Goal: Task Accomplishment & Management: Complete application form

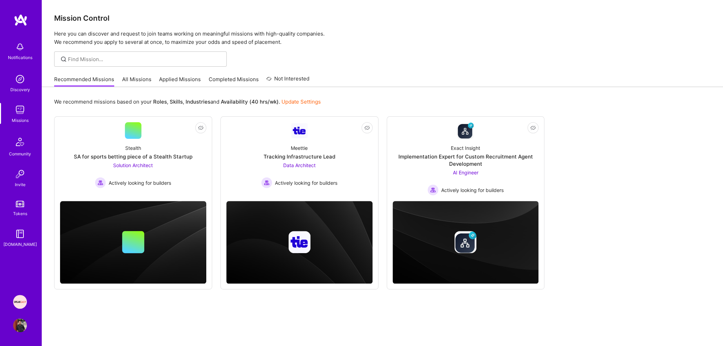
click at [166, 82] on link "Applied Missions" at bounding box center [180, 81] width 42 height 11
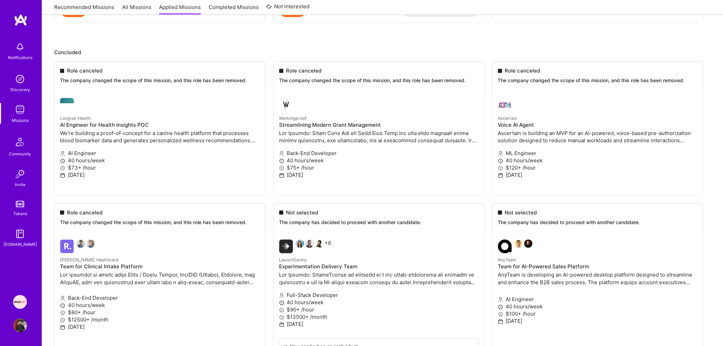
scroll to position [592, 0]
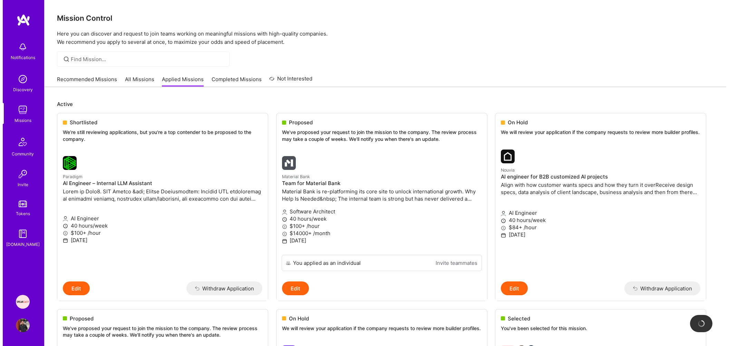
scroll to position [602, 0]
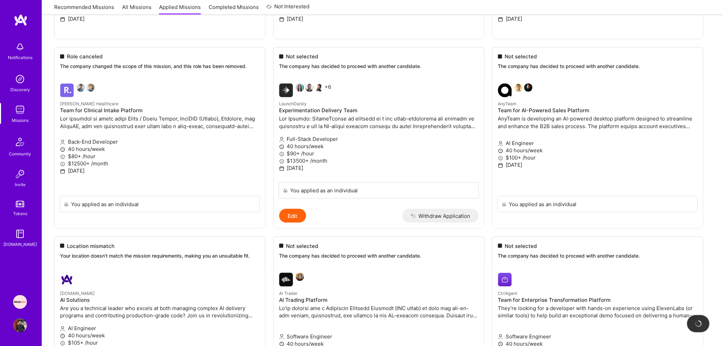
click at [22, 58] on div "Notifications" at bounding box center [20, 57] width 24 height 7
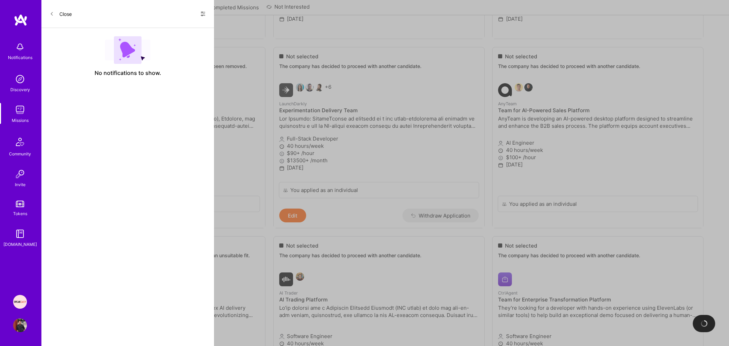
click at [19, 107] on img at bounding box center [20, 110] width 14 height 14
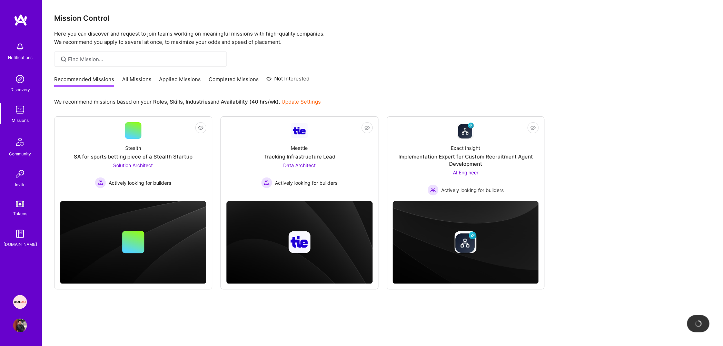
click at [168, 80] on link "Applied Missions" at bounding box center [180, 81] width 42 height 11
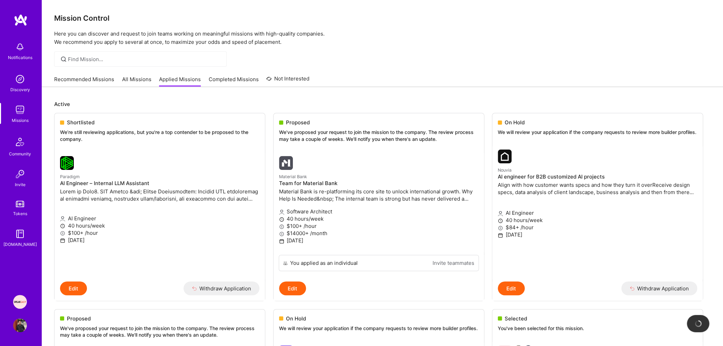
click at [92, 38] on p "Here you can discover and request to join teams working on meaningful missions …" at bounding box center [382, 38] width 657 height 17
click at [87, 20] on h3 "Mission Control" at bounding box center [382, 18] width 657 height 9
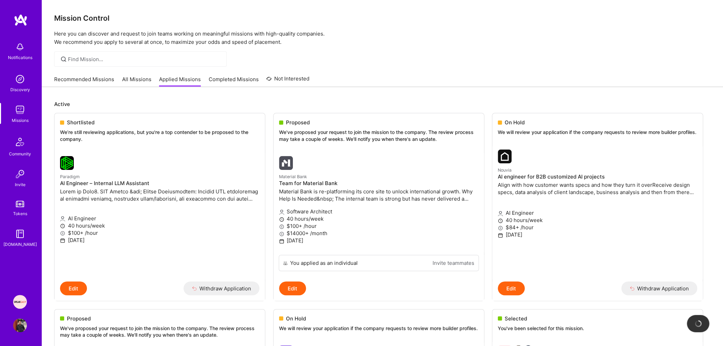
click at [87, 20] on h3 "Mission Control" at bounding box center [382, 18] width 657 height 9
click at [88, 41] on p "Here you can discover and request to join teams working on meaningful missions …" at bounding box center [382, 38] width 657 height 17
click at [85, 35] on p "Here you can discover and request to join teams working on meaningful missions …" at bounding box center [382, 38] width 657 height 17
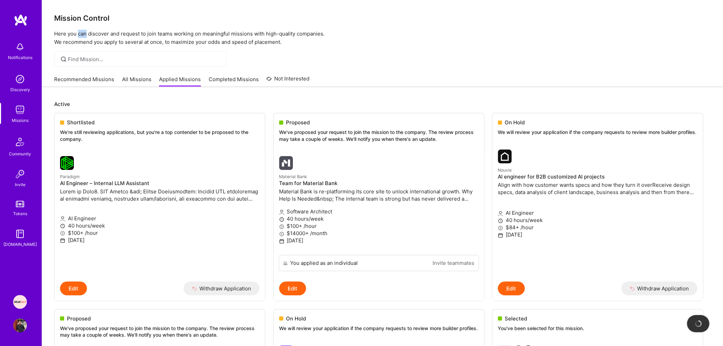
click at [85, 35] on p "Here you can discover and request to join teams working on meaningful missions …" at bounding box center [382, 38] width 657 height 17
click at [78, 19] on h3 "Mission Control" at bounding box center [382, 18] width 657 height 9
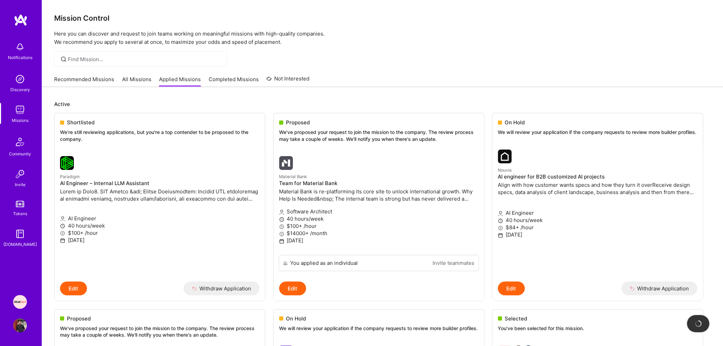
click at [77, 31] on p "Here you can discover and request to join teams working on meaningful missions …" at bounding box center [382, 38] width 657 height 17
click at [76, 41] on p "Here you can discover and request to join teams working on meaningful missions …" at bounding box center [382, 38] width 657 height 17
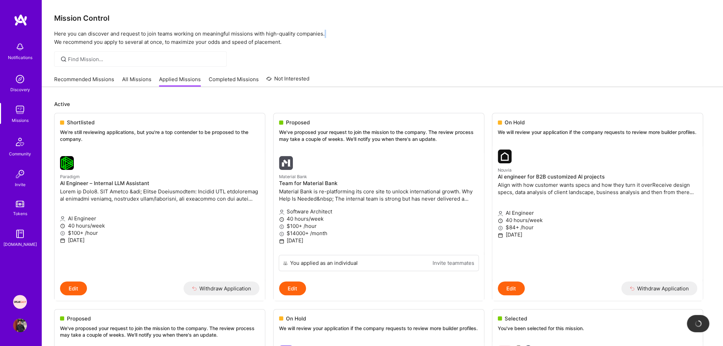
click at [76, 41] on p "Here you can discover and request to join teams working on meaningful missions …" at bounding box center [382, 38] width 657 height 17
click at [72, 35] on p "Here you can discover and request to join teams working on meaningful missions …" at bounding box center [382, 38] width 657 height 17
click at [70, 20] on h3 "Mission Control" at bounding box center [382, 18] width 657 height 9
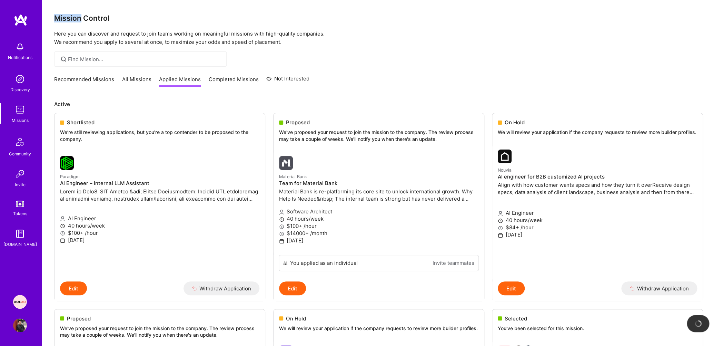
click at [70, 20] on h3 "Mission Control" at bounding box center [382, 18] width 657 height 9
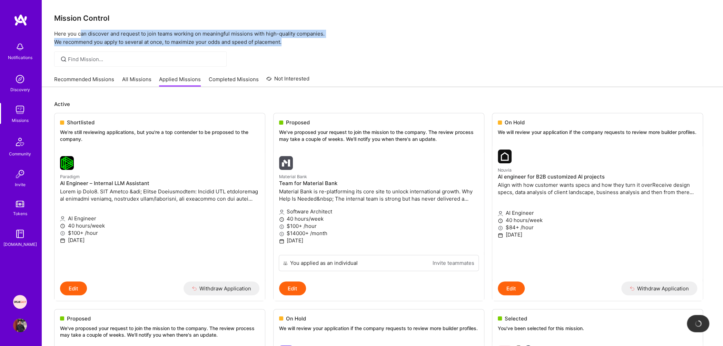
drag, startPoint x: 80, startPoint y: 33, endPoint x: 284, endPoint y: 42, distance: 203.4
click at [284, 42] on p "Here you can discover and request to join teams working on meaningful missions …" at bounding box center [382, 38] width 657 height 17
drag, startPoint x: 286, startPoint y: 43, endPoint x: 51, endPoint y: 17, distance: 236.8
click at [51, 17] on div "Mission Control Here you can discover and request to join teams working on mean…" at bounding box center [382, 23] width 681 height 46
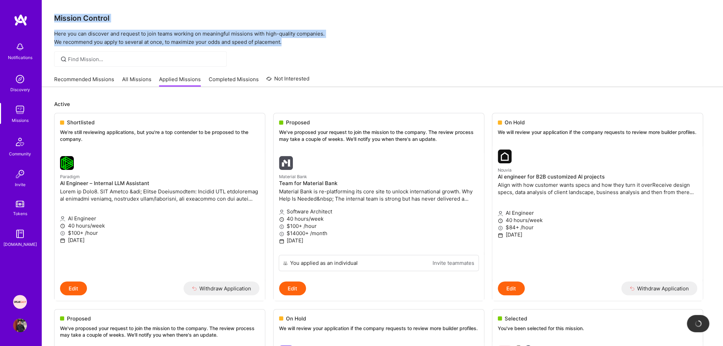
click at [50, 26] on div "Mission Control Here you can discover and request to join teams working on mean…" at bounding box center [382, 23] width 681 height 46
drag, startPoint x: 53, startPoint y: 19, endPoint x: 283, endPoint y: 43, distance: 231.7
click at [283, 43] on div "Mission Control Here you can discover and request to join teams working on mean…" at bounding box center [382, 23] width 681 height 46
click at [290, 44] on p "Here you can discover and request to join teams working on meaningful missions …" at bounding box center [382, 38] width 657 height 17
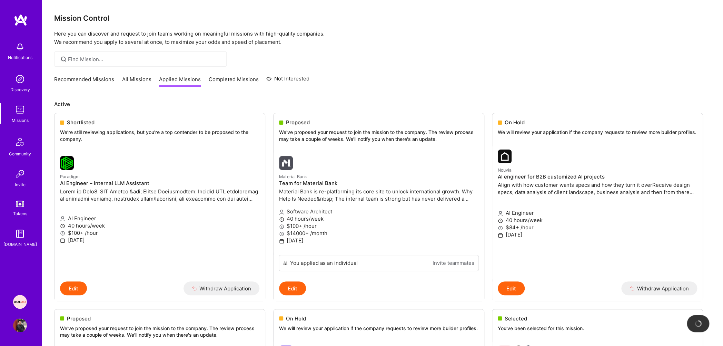
click at [90, 82] on link "Recommended Missions" at bounding box center [84, 81] width 60 height 11
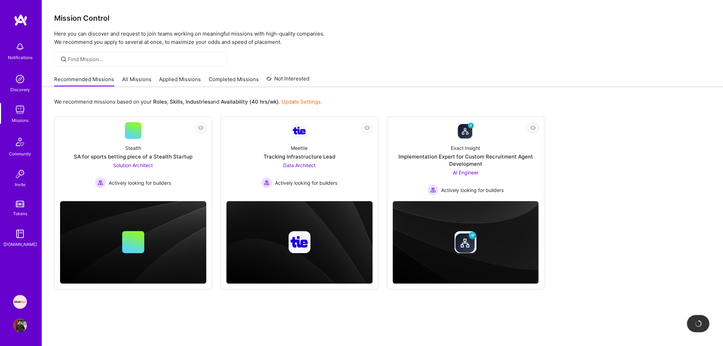
click at [139, 83] on link "All Missions" at bounding box center [136, 81] width 29 height 11
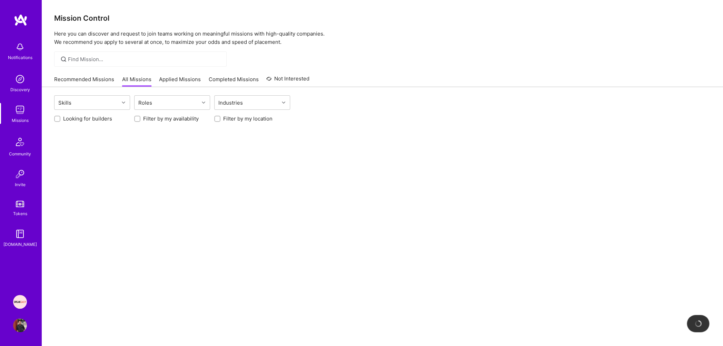
click at [181, 81] on link "Applied Missions" at bounding box center [180, 81] width 42 height 11
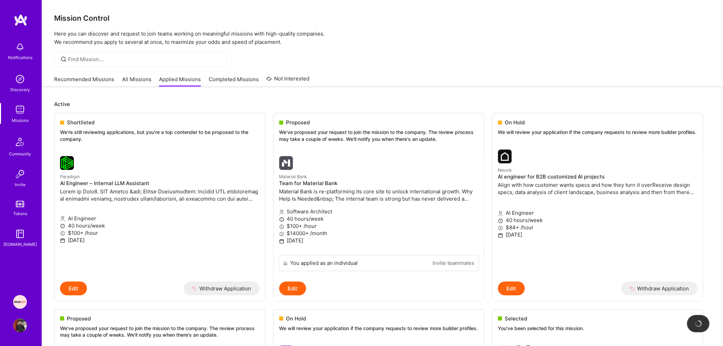
click at [88, 79] on link "Recommended Missions" at bounding box center [84, 81] width 60 height 11
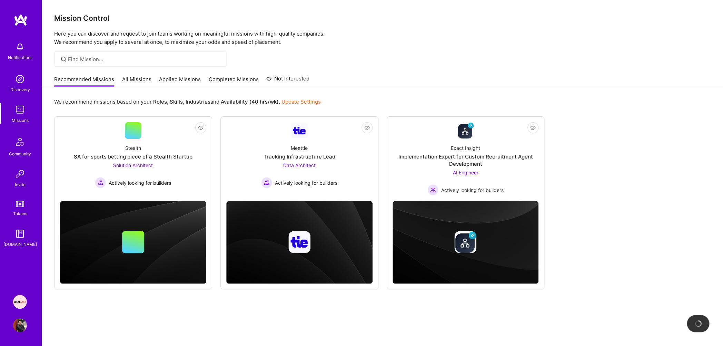
click at [147, 79] on link "All Missions" at bounding box center [136, 81] width 29 height 11
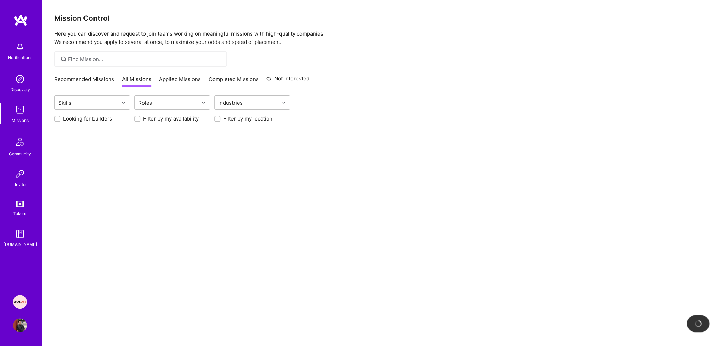
click at [198, 79] on link "Applied Missions" at bounding box center [180, 81] width 42 height 11
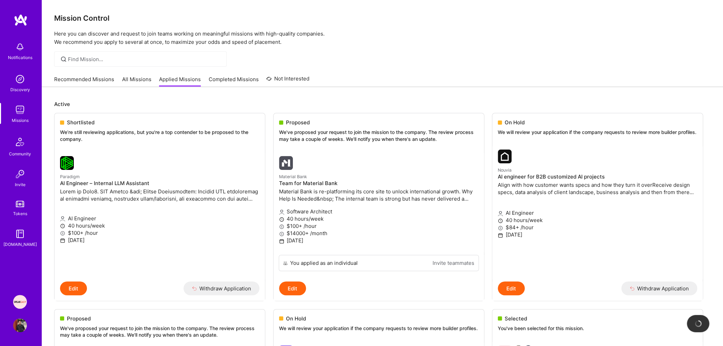
click at [83, 80] on link "Recommended Missions" at bounding box center [84, 81] width 60 height 11
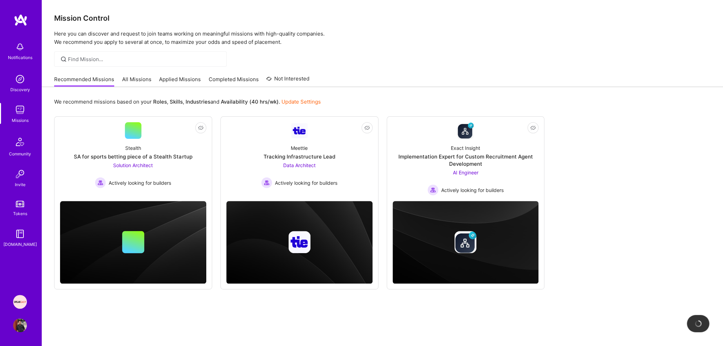
click at [147, 80] on link "All Missions" at bounding box center [136, 81] width 29 height 11
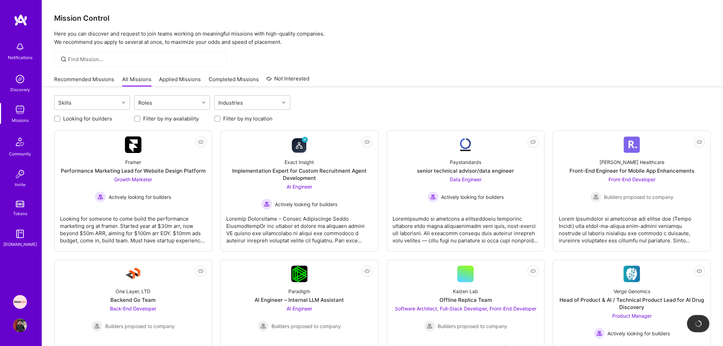
click at [183, 80] on link "Applied Missions" at bounding box center [180, 81] width 42 height 11
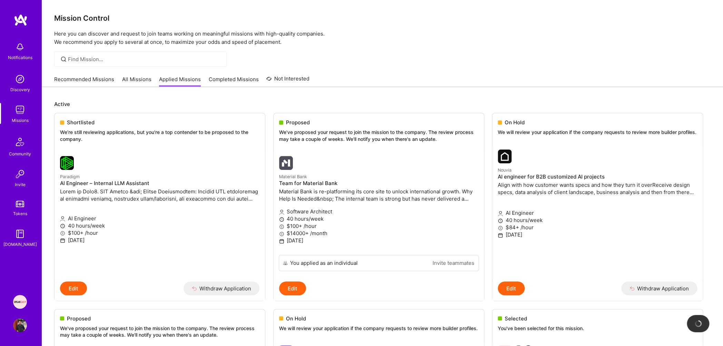
click at [226, 79] on link "Completed Missions" at bounding box center [234, 81] width 50 height 11
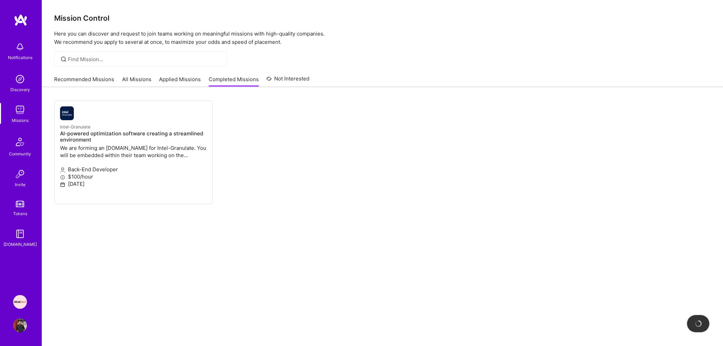
click at [180, 79] on link "Applied Missions" at bounding box center [180, 81] width 42 height 11
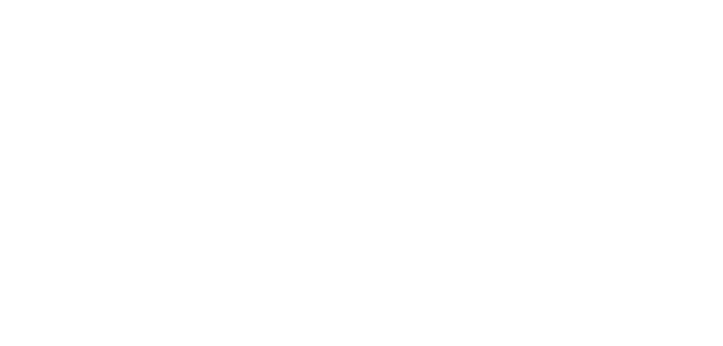
click at [0, 0] on link "All Missions" at bounding box center [0, 0] width 0 height 0
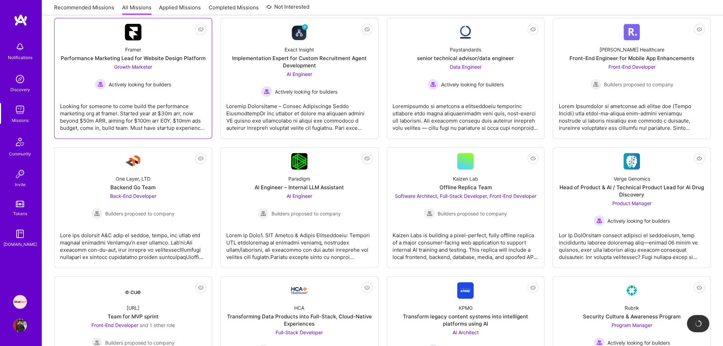
scroll to position [35, 0]
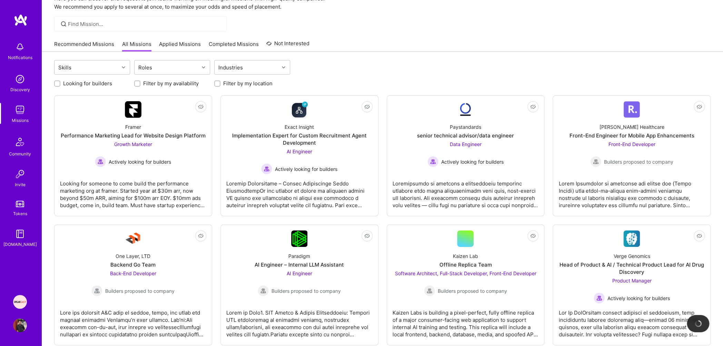
click at [174, 44] on link "Applied Missions" at bounding box center [180, 45] width 42 height 11
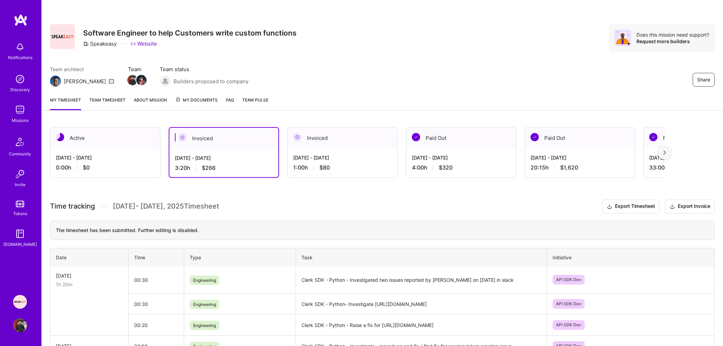
scroll to position [67, 0]
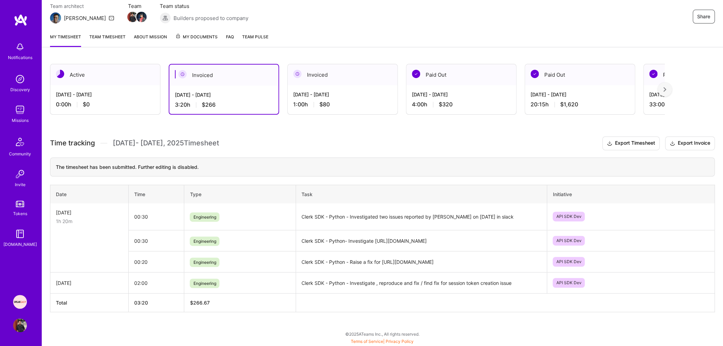
click at [13, 114] on link "Missions" at bounding box center [20, 113] width 43 height 21
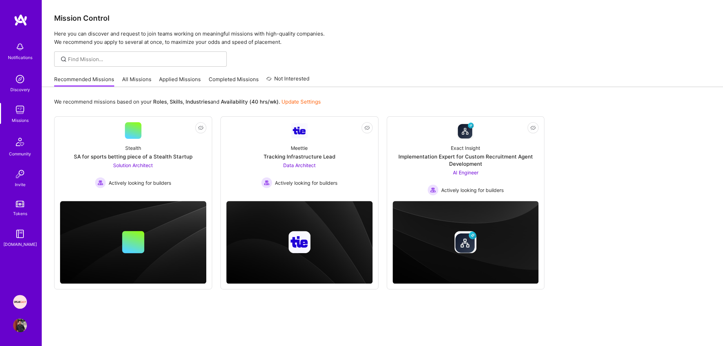
click at [188, 81] on link "Applied Missions" at bounding box center [180, 81] width 42 height 11
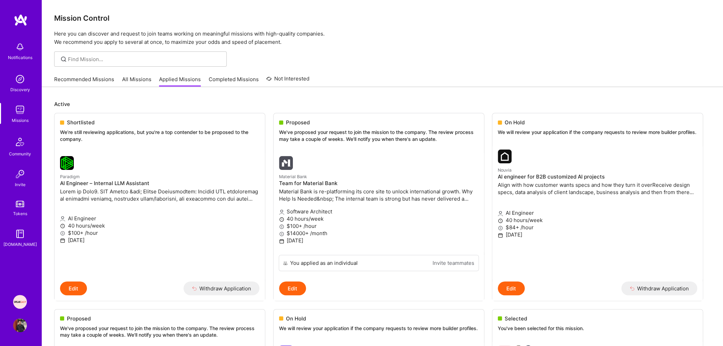
click at [81, 78] on link "Recommended Missions" at bounding box center [84, 81] width 60 height 11
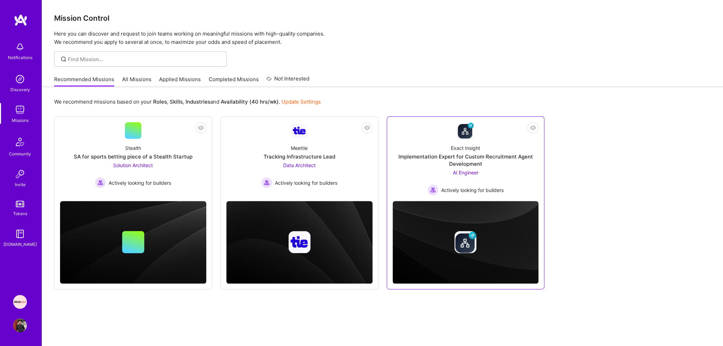
click at [466, 140] on div "Exact Insight Implementation Expert for Custom Recruitment Agent Development AI…" at bounding box center [466, 167] width 146 height 57
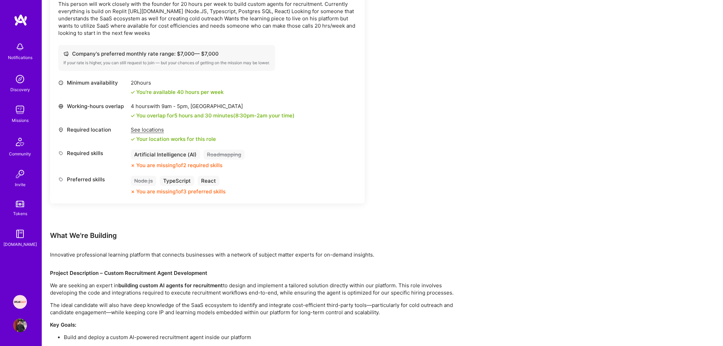
scroll to position [280, 0]
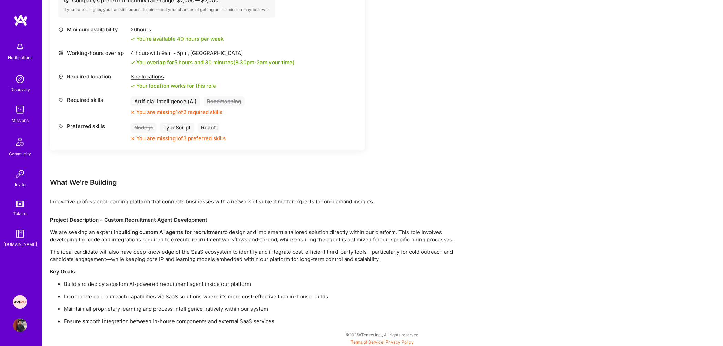
click at [22, 117] on div "Missions" at bounding box center [20, 120] width 17 height 7
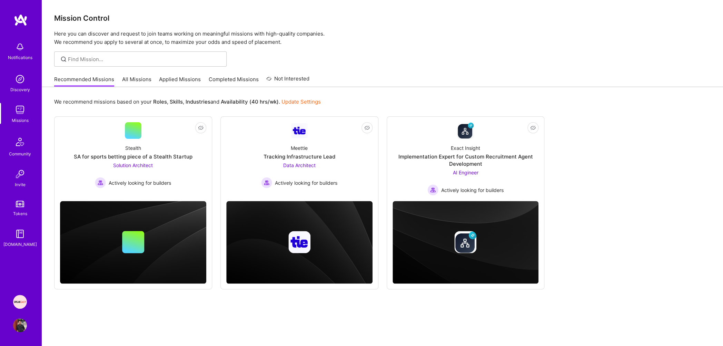
click at [184, 79] on link "Applied Missions" at bounding box center [180, 81] width 42 height 11
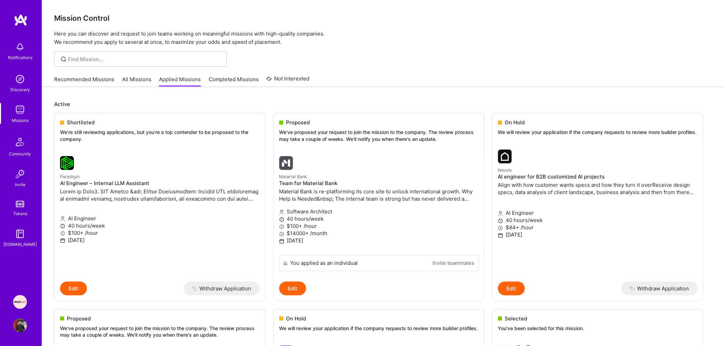
click at [96, 86] on link "Recommended Missions" at bounding box center [84, 81] width 60 height 11
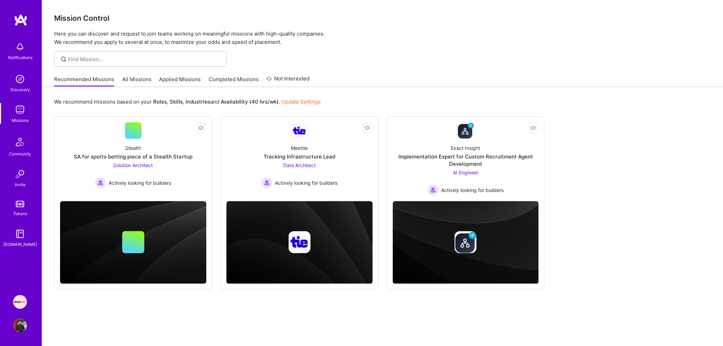
click at [156, 78] on div "Recommended Missions All Missions Applied Missions Completed Missions Not Inter…" at bounding box center [181, 79] width 255 height 15
click at [189, 77] on link "Applied Missions" at bounding box center [180, 81] width 42 height 11
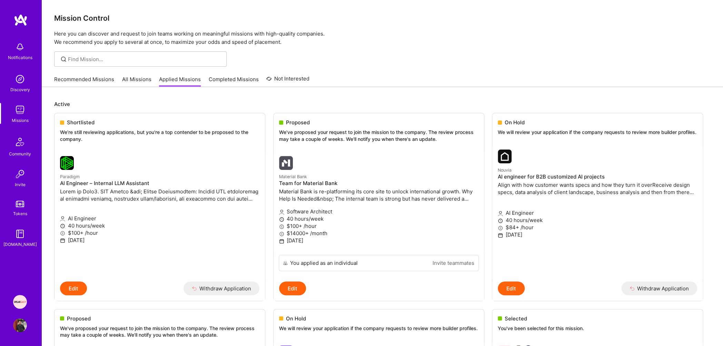
click at [225, 79] on link "Completed Missions" at bounding box center [234, 81] width 50 height 11
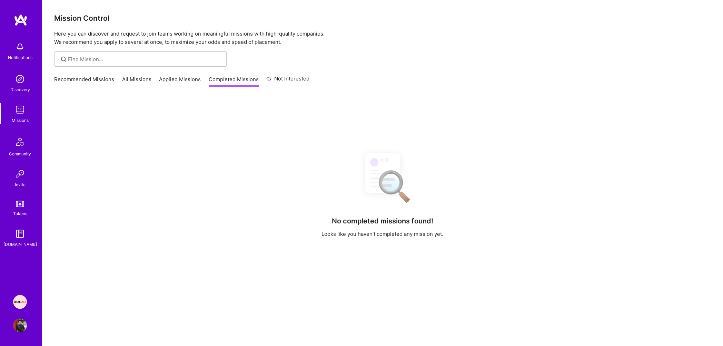
click at [193, 81] on link "Applied Missions" at bounding box center [180, 81] width 42 height 11
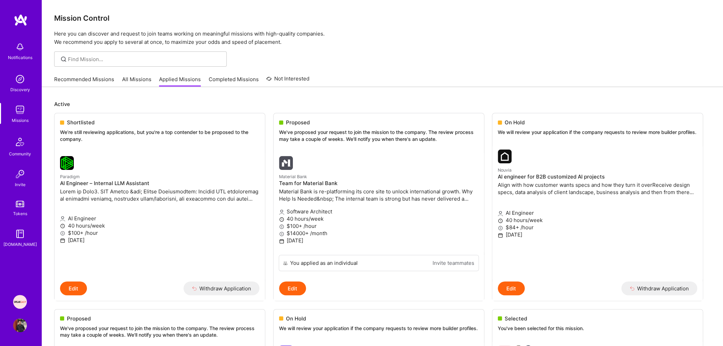
click at [270, 32] on p "Here you can discover and request to join teams working on meaningful missions …" at bounding box center [382, 38] width 657 height 17
click at [270, 37] on p "Here you can discover and request to join teams working on meaningful missions …" at bounding box center [382, 38] width 657 height 17
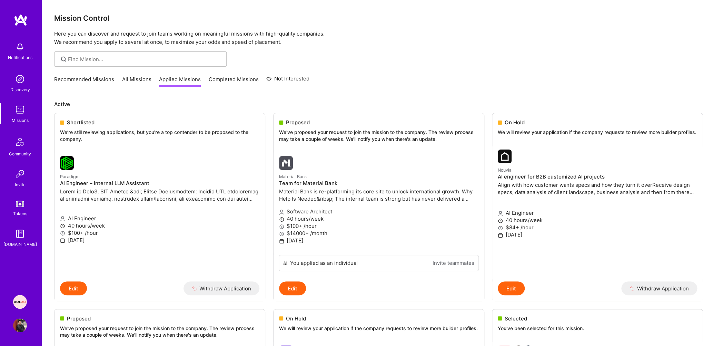
click at [270, 37] on p "Here you can discover and request to join teams working on meaningful missions …" at bounding box center [382, 38] width 657 height 17
click at [270, 43] on p "Here you can discover and request to join teams working on meaningful missions …" at bounding box center [382, 38] width 657 height 17
click at [86, 21] on h3 "Mission Control" at bounding box center [382, 18] width 657 height 9
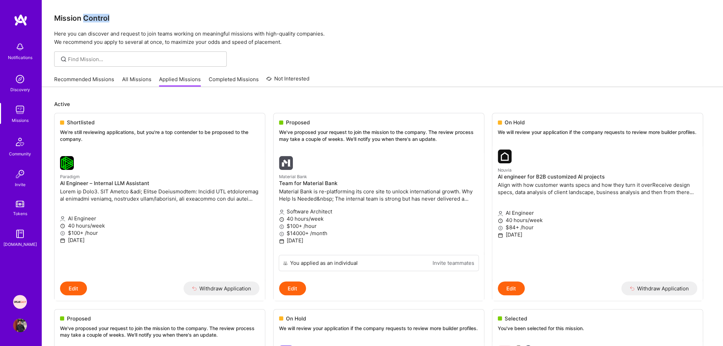
click at [86, 21] on h3 "Mission Control" at bounding box center [382, 18] width 657 height 9
click at [80, 35] on p "Here you can discover and request to join teams working on meaningful missions …" at bounding box center [382, 38] width 657 height 17
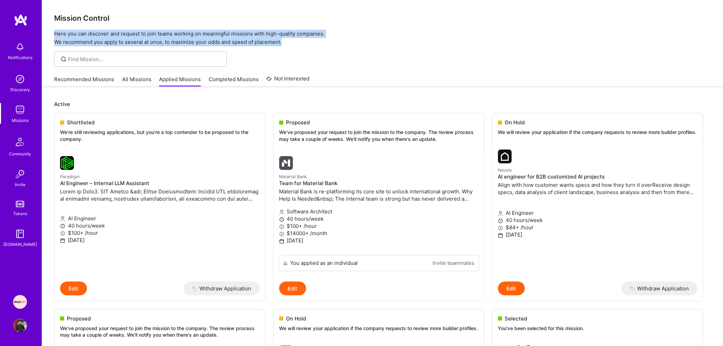
drag, startPoint x: 54, startPoint y: 35, endPoint x: 291, endPoint y: 41, distance: 237.1
click at [291, 41] on div "Mission Control Here you can discover and request to join teams working on mean…" at bounding box center [382, 23] width 681 height 46
click at [291, 41] on p "Here you can discover and request to join teams working on meaningful missions …" at bounding box center [382, 38] width 657 height 17
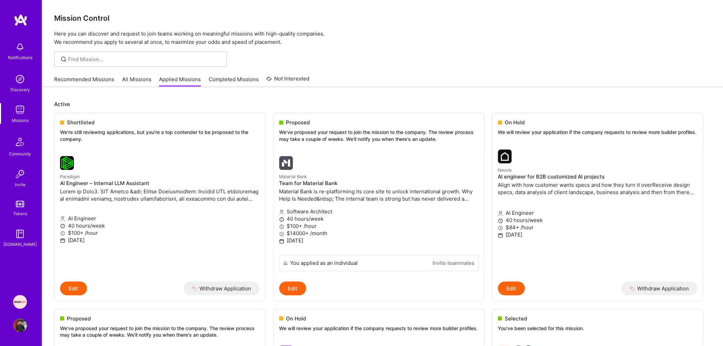
click at [22, 111] on img at bounding box center [20, 110] width 14 height 14
click at [101, 83] on link "Recommended Missions" at bounding box center [84, 81] width 60 height 11
click at [91, 77] on link "Recommended Missions" at bounding box center [84, 81] width 60 height 11
click at [99, 78] on link "Recommended Missions" at bounding box center [84, 81] width 60 height 11
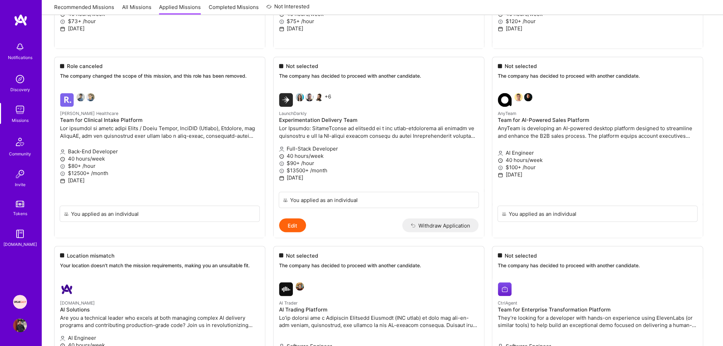
click at [13, 113] on img at bounding box center [20, 110] width 14 height 14
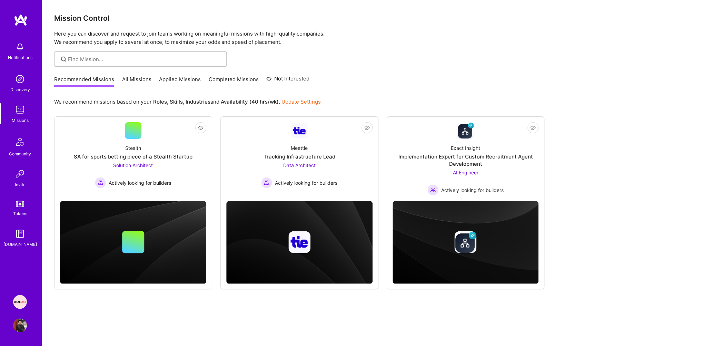
click at [166, 81] on link "Applied Missions" at bounding box center [180, 81] width 42 height 11
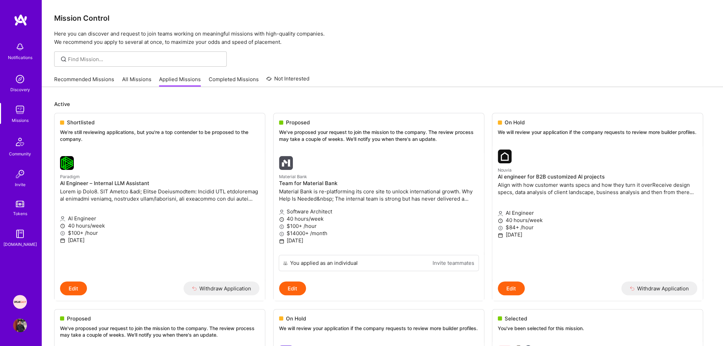
click at [28, 81] on link "Discovery" at bounding box center [20, 82] width 43 height 21
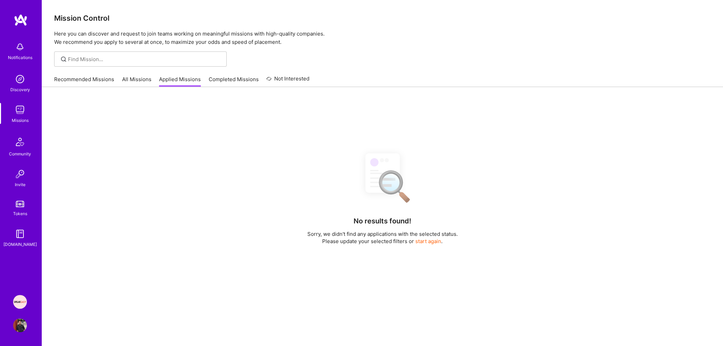
click at [16, 116] on img at bounding box center [20, 110] width 14 height 14
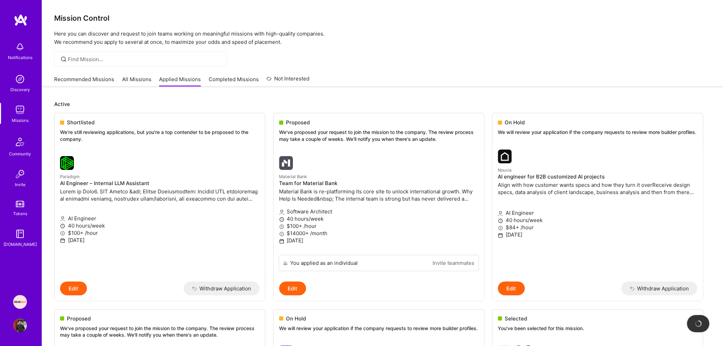
click at [73, 78] on link "Recommended Missions" at bounding box center [84, 81] width 60 height 11
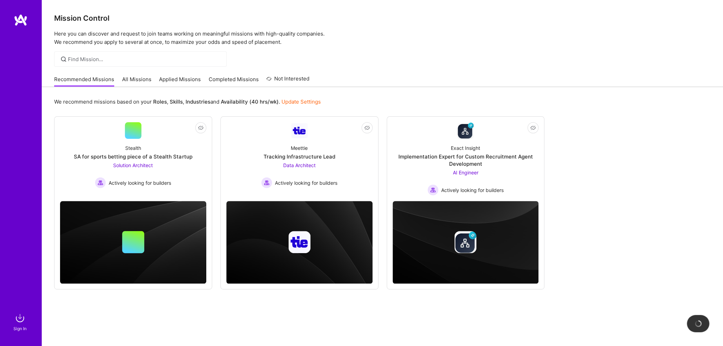
click at [175, 83] on link "Applied Missions" at bounding box center [180, 81] width 42 height 11
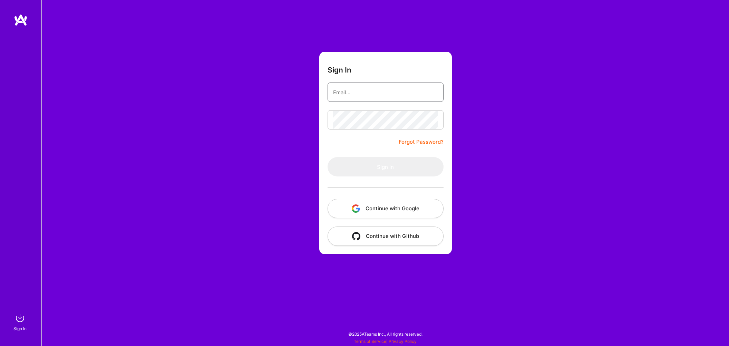
type input "[EMAIL_ADDRESS][DOMAIN_NAME]"
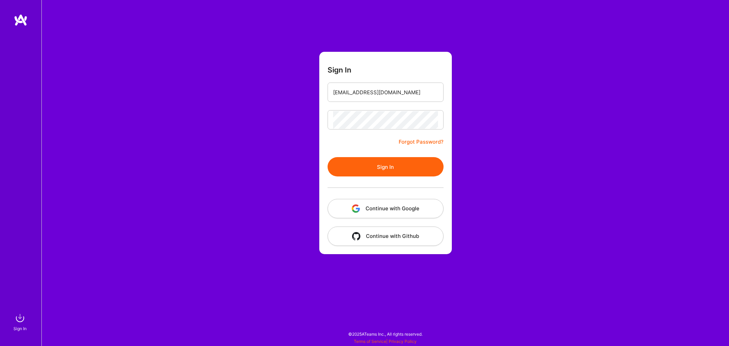
click at [383, 169] on button "Sign In" at bounding box center [385, 166] width 116 height 19
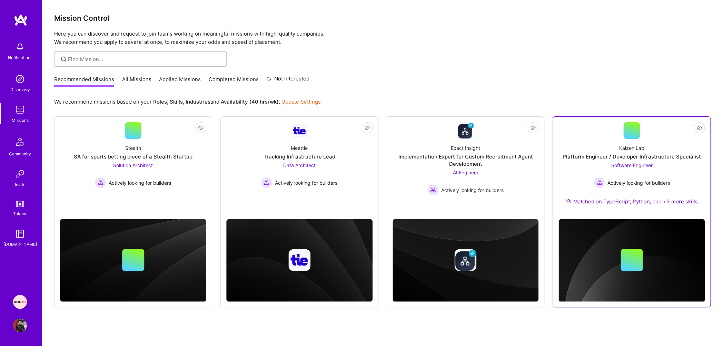
click at [637, 155] on div "Platform Engineer / Developer Infrastructure Specialist" at bounding box center [632, 156] width 138 height 7
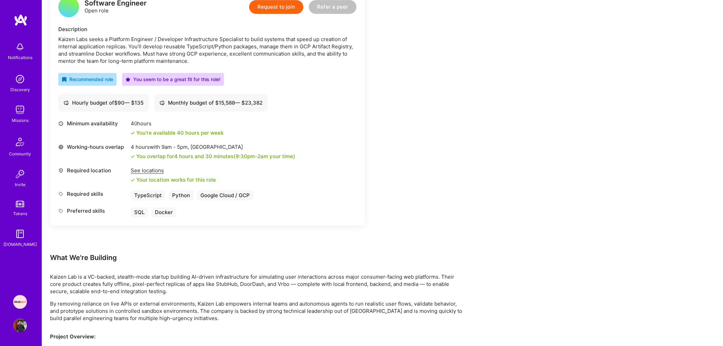
scroll to position [135, 0]
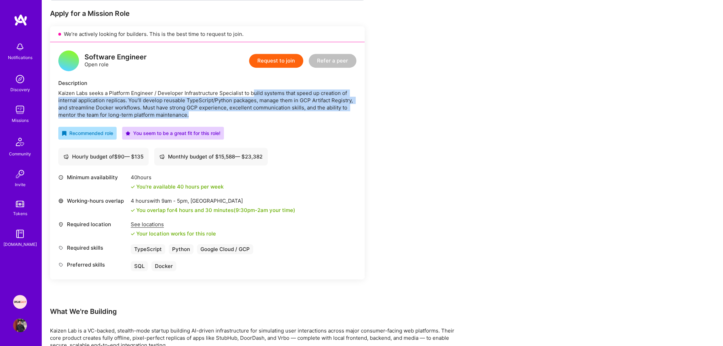
drag, startPoint x: 254, startPoint y: 93, endPoint x: 255, endPoint y: 115, distance: 21.4
click at [255, 115] on div "Kaizen Labs seeks a Platform Engineer / Developer Infrastructure Specialist to …" at bounding box center [207, 103] width 298 height 29
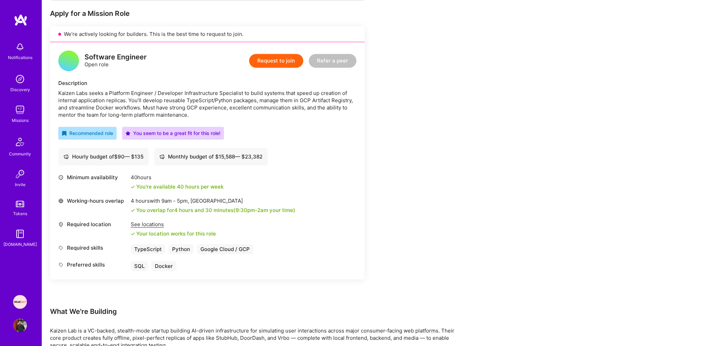
click at [193, 113] on div "Kaizen Labs seeks a Platform Engineer / Developer Infrastructure Specialist to …" at bounding box center [207, 103] width 298 height 29
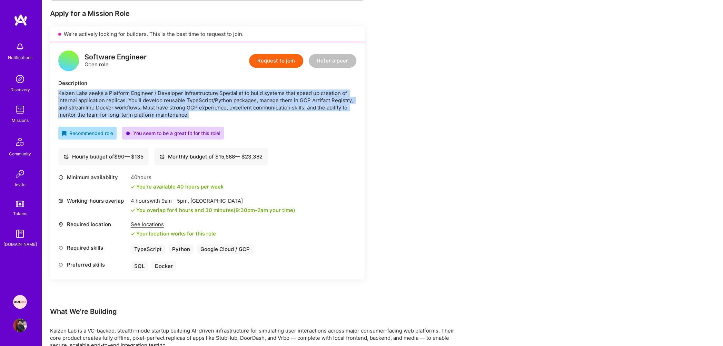
drag, startPoint x: 193, startPoint y: 113, endPoint x: 63, endPoint y: 90, distance: 132.0
click at [63, 90] on div "Kaizen Labs seeks a Platform Engineer / Developer Infrastructure Specialist to …" at bounding box center [207, 103] width 298 height 29
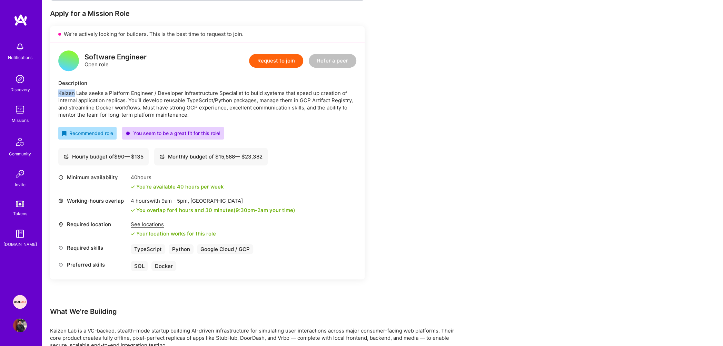
click at [63, 90] on div "Kaizen Labs seeks a Platform Engineer / Developer Infrastructure Specialist to …" at bounding box center [207, 103] width 298 height 29
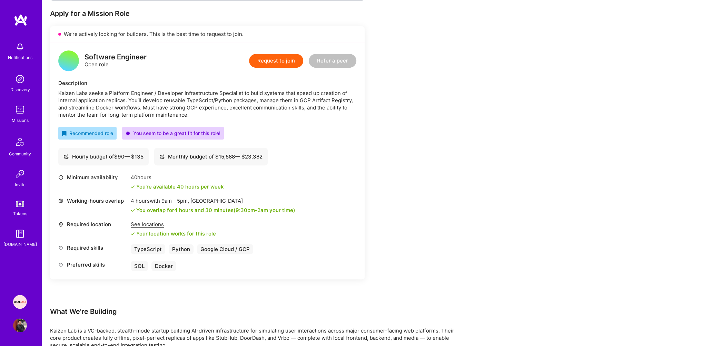
click at [63, 90] on div "Kaizen Labs seeks a Platform Engineer / Developer Infrastructure Specialist to …" at bounding box center [207, 103] width 298 height 29
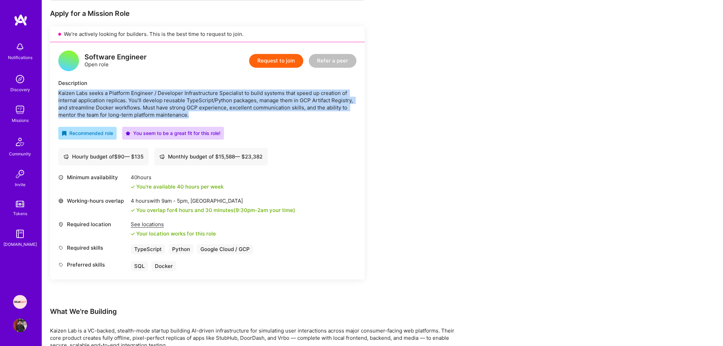
drag, startPoint x: 58, startPoint y: 92, endPoint x: 260, endPoint y: 111, distance: 202.4
click at [260, 111] on div "Kaizen Labs seeks a Platform Engineer / Developer Infrastructure Specialist to …" at bounding box center [207, 103] width 298 height 29
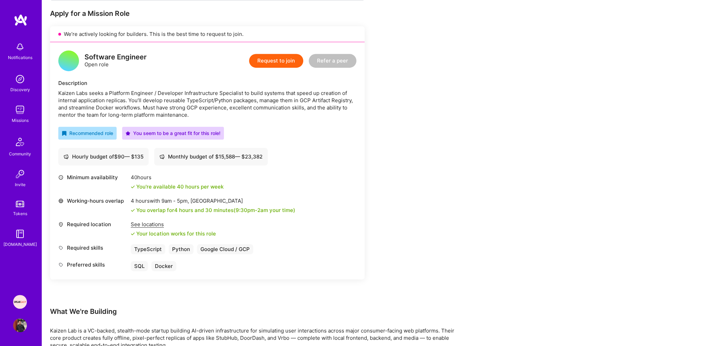
click at [260, 111] on div "Kaizen Labs seeks a Platform Engineer / Developer Infrastructure Specialist to …" at bounding box center [207, 103] width 298 height 29
click at [259, 109] on div "Kaizen Labs seeks a Platform Engineer / Developer Infrastructure Specialist to …" at bounding box center [207, 103] width 298 height 29
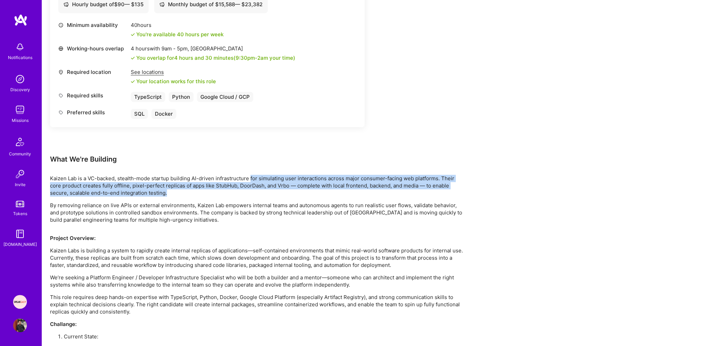
drag, startPoint x: 245, startPoint y: 194, endPoint x: 250, endPoint y: 174, distance: 20.8
click at [250, 175] on p "Kaizen Lab is a VC-backed, stealth-mode startup building AI-driven infrastructu…" at bounding box center [257, 186] width 414 height 22
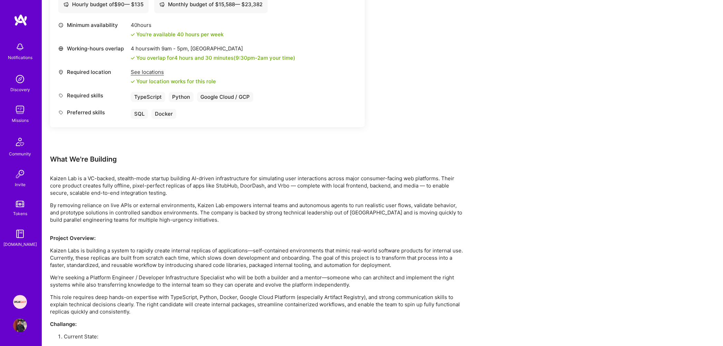
click at [253, 204] on p "By removing reliance on live APIs or external environments, Kaizen Lab empowers…" at bounding box center [257, 212] width 414 height 22
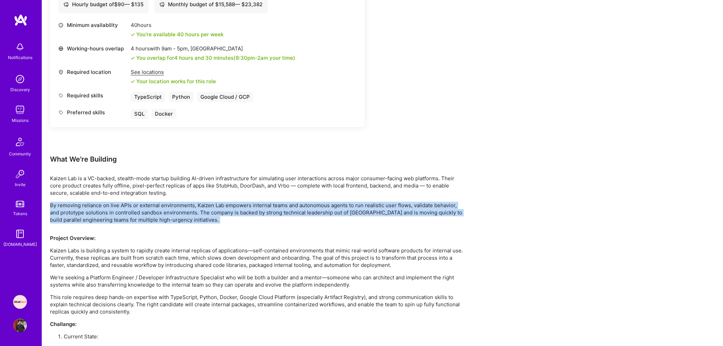
drag, startPoint x: 212, startPoint y: 228, endPoint x: 218, endPoint y: 193, distance: 36.1
click at [218, 193] on div "Earn tokens for inviting a new [PERSON_NAME] to this mission Do you know the pe…" at bounding box center [257, 262] width 414 height 899
click at [220, 208] on p "By removing reliance on live APIs or external environments, Kaizen Lab empowers…" at bounding box center [257, 212] width 414 height 22
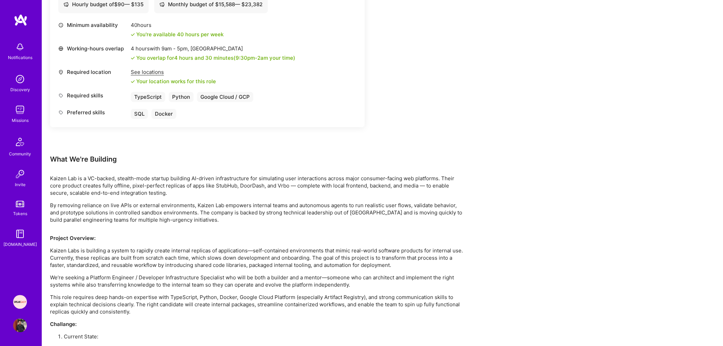
click at [220, 208] on p "By removing reliance on live APIs or external environments, Kaizen Lab empowers…" at bounding box center [257, 212] width 414 height 22
click at [219, 214] on p "By removing reliance on live APIs or external environments, Kaizen Lab empowers…" at bounding box center [257, 212] width 414 height 22
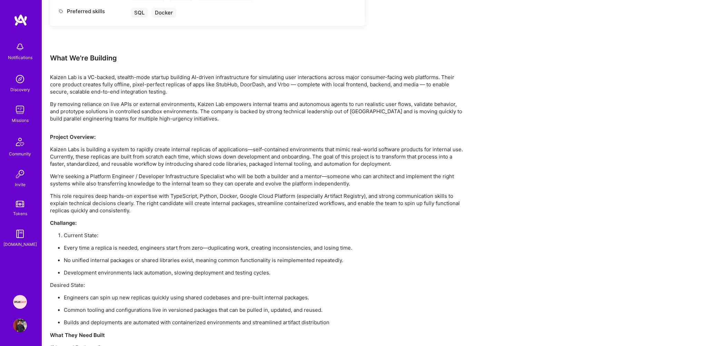
scroll to position [456, 0]
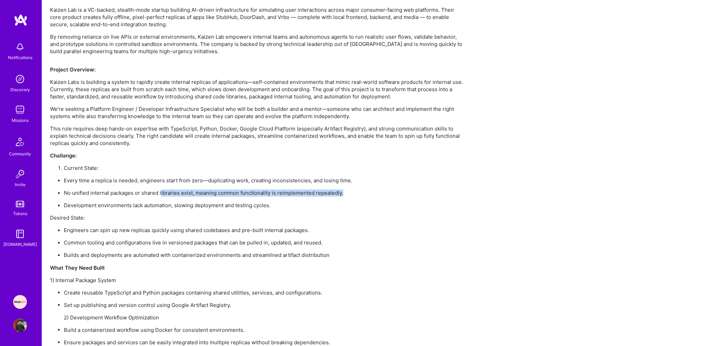
drag, startPoint x: 160, startPoint y: 189, endPoint x: 368, endPoint y: 189, distance: 207.7
click at [368, 189] on p "No unified internal packages or shared libraries exist, meaning common function…" at bounding box center [264, 192] width 400 height 7
click at [295, 196] on p "No unified internal packages or shared libraries exist, meaning common function…" at bounding box center [264, 192] width 400 height 7
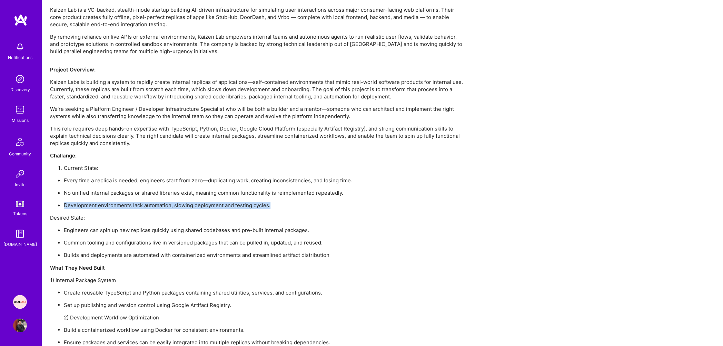
drag, startPoint x: 274, startPoint y: 204, endPoint x: 87, endPoint y: 199, distance: 187.4
click at [87, 199] on ul "Every time a replica is needed, engineers start from zero—duplicating work, cre…" at bounding box center [257, 193] width 414 height 32
click at [86, 206] on p "Development environments lack automation, slowing deployment and testing cycles." at bounding box center [264, 204] width 400 height 7
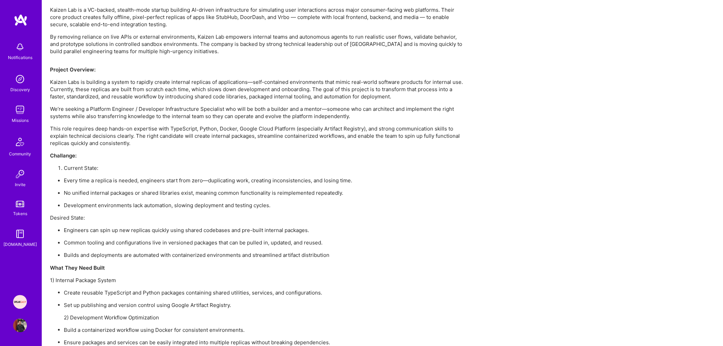
click at [177, 205] on p "Development environments lack automation, slowing deployment and testing cycles." at bounding box center [264, 204] width 400 height 7
click at [223, 208] on div "Project Overview: Kaizen Labs is building a system to rapidly create internal r…" at bounding box center [257, 305] width 414 height 478
click at [227, 206] on p "Development environments lack automation, slowing deployment and testing cycles." at bounding box center [264, 204] width 400 height 7
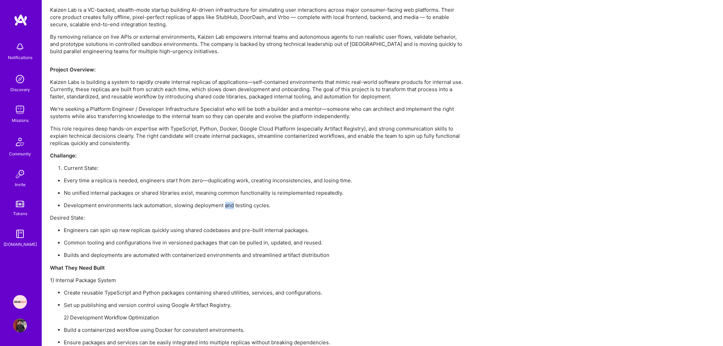
click at [227, 206] on p "Development environments lack automation, slowing deployment and testing cycles." at bounding box center [264, 204] width 400 height 7
click at [240, 205] on p "Development environments lack automation, slowing deployment and testing cycles." at bounding box center [264, 204] width 400 height 7
drag, startPoint x: 114, startPoint y: 230, endPoint x: 304, endPoint y: 234, distance: 190.8
click at [304, 234] on ul "Engineers can spin up new replicas quickly using shared codebases and pre-built…" at bounding box center [257, 242] width 414 height 32
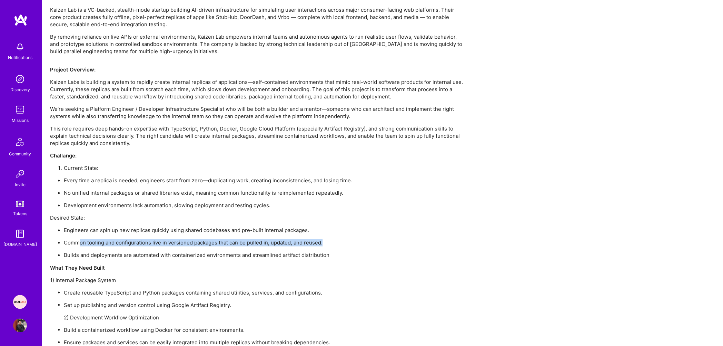
drag, startPoint x: 80, startPoint y: 240, endPoint x: 331, endPoint y: 243, distance: 250.8
click at [331, 243] on p "Common tooling and configurations live in versioned packages that can be pulled…" at bounding box center [264, 242] width 400 height 7
click at [203, 225] on div "Project Overview: Kaizen Labs is building a system to rapidly create internal r…" at bounding box center [257, 305] width 414 height 478
drag, startPoint x: 200, startPoint y: 230, endPoint x: 321, endPoint y: 231, distance: 121.1
click at [321, 231] on p "Engineers can spin up new replicas quickly using shared codebases and pre-built…" at bounding box center [264, 229] width 400 height 7
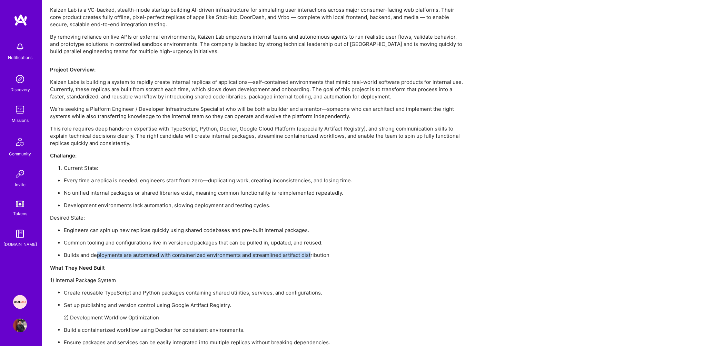
drag, startPoint x: 116, startPoint y: 253, endPoint x: 310, endPoint y: 257, distance: 194.3
click at [310, 257] on p "Builds and deployments are automated with containerized environments and stream…" at bounding box center [264, 254] width 400 height 7
click at [176, 281] on p "1) Internal Package System" at bounding box center [257, 279] width 414 height 7
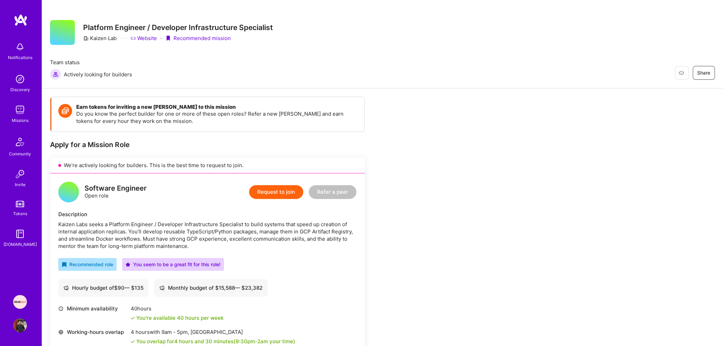
scroll to position [9, 0]
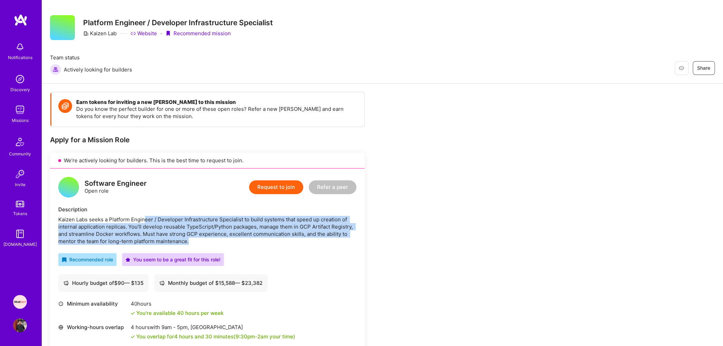
drag, startPoint x: 148, startPoint y: 218, endPoint x: 210, endPoint y: 240, distance: 66.0
click at [210, 240] on div "Kaizen Labs seeks a Platform Engineer / Developer Infrastructure Specialist to …" at bounding box center [207, 230] width 298 height 29
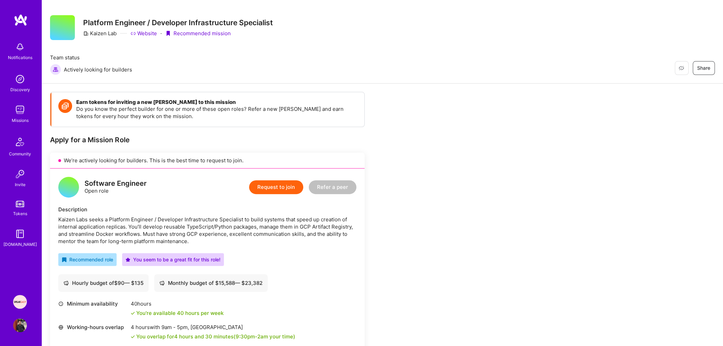
click at [210, 239] on div "Kaizen Labs seeks a Platform Engineer / Developer Infrastructure Specialist to …" at bounding box center [207, 230] width 298 height 29
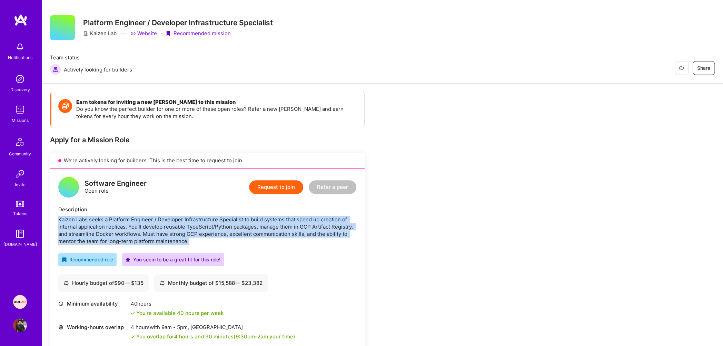
drag, startPoint x: 210, startPoint y: 239, endPoint x: 223, endPoint y: 215, distance: 27.8
click at [223, 215] on div "Description Kaizen Labs seeks a Platform Engineer / Developer Infrastructure Sp…" at bounding box center [207, 225] width 298 height 39
click at [216, 233] on div "Kaizen Labs seeks a Platform Engineer / Developer Infrastructure Specialist to …" at bounding box center [207, 230] width 298 height 29
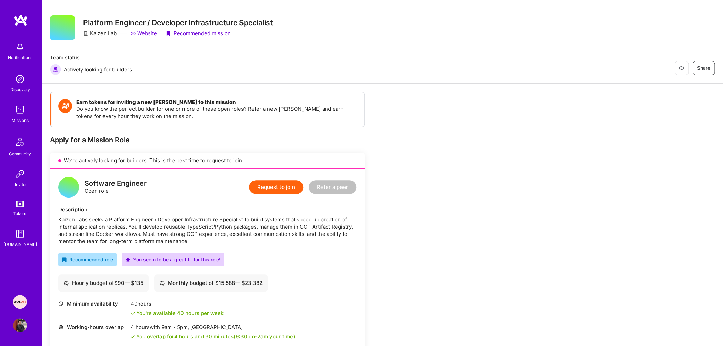
click at [212, 238] on div "Kaizen Labs seeks a Platform Engineer / Developer Infrastructure Specialist to …" at bounding box center [207, 230] width 298 height 29
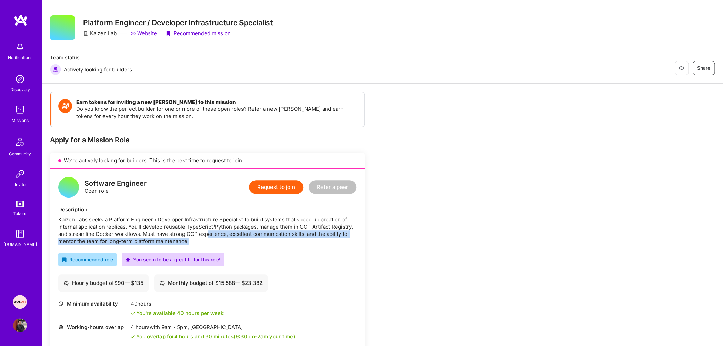
drag, startPoint x: 207, startPoint y: 240, endPoint x: 208, endPoint y: 233, distance: 7.0
click at [208, 233] on div "Kaizen Labs seeks a Platform Engineer / Developer Infrastructure Specialist to …" at bounding box center [207, 230] width 298 height 29
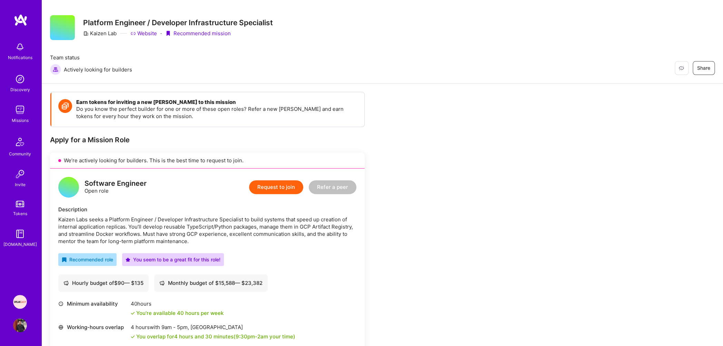
click at [203, 236] on div "Kaizen Labs seeks a Platform Engineer / Developer Infrastructure Specialist to …" at bounding box center [207, 230] width 298 height 29
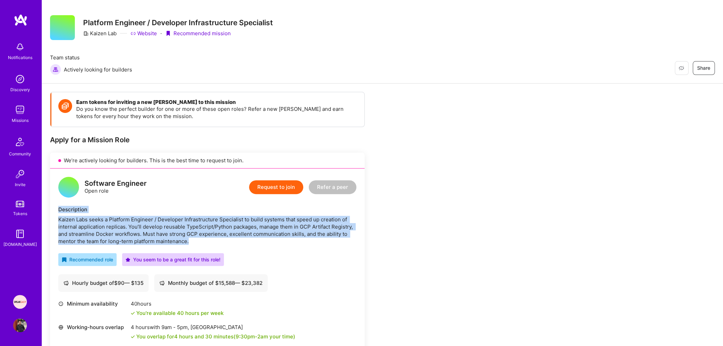
drag, startPoint x: 197, startPoint y: 237, endPoint x: 57, endPoint y: 208, distance: 143.0
click at [57, 208] on div "Software Engineer Open role Request to join Refer a peer Description Kaizen Lab…" at bounding box center [207, 286] width 315 height 237
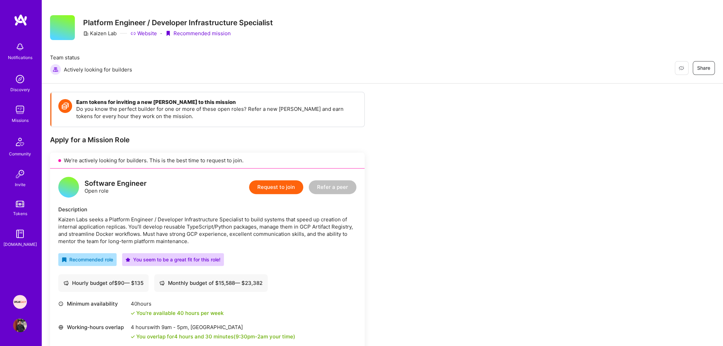
click at [57, 207] on div "Software Engineer Open role Request to join Refer a peer Description Kaizen Lab…" at bounding box center [207, 286] width 315 height 237
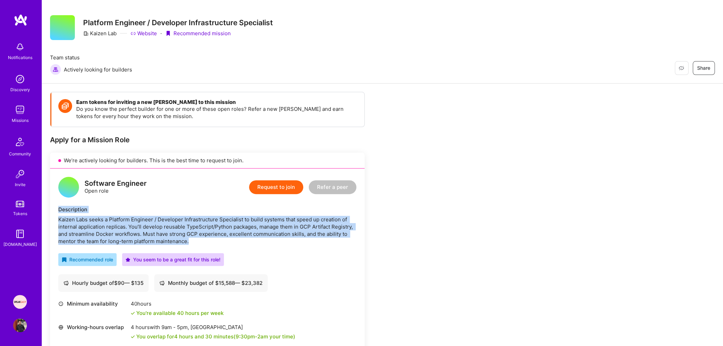
drag, startPoint x: 59, startPoint y: 208, endPoint x: 238, endPoint y: 242, distance: 182.5
click at [238, 242] on div "Description Kaizen Labs seeks a Platform Engineer / Developer Infrastructure Sp…" at bounding box center [207, 225] width 298 height 39
click at [238, 242] on div "Kaizen Labs seeks a Platform Engineer / Developer Infrastructure Specialist to …" at bounding box center [207, 230] width 298 height 29
drag, startPoint x: 238, startPoint y: 242, endPoint x: 81, endPoint y: 203, distance: 162.3
click at [81, 203] on div "Software Engineer Open role Request to join Refer a peer Description Kaizen Lab…" at bounding box center [207, 286] width 315 height 237
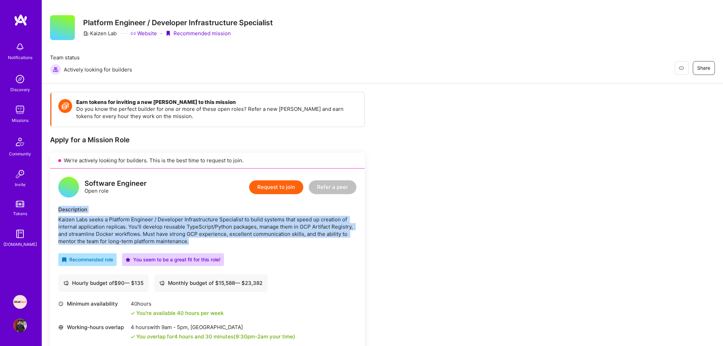
click at [81, 209] on div "Description" at bounding box center [207, 209] width 298 height 7
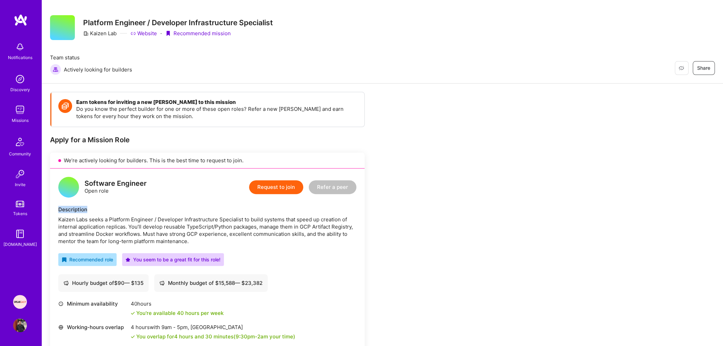
click at [81, 209] on div "Description" at bounding box center [207, 209] width 298 height 7
click at [139, 222] on div "Kaizen Labs seeks a Platform Engineer / Developer Infrastructure Specialist to …" at bounding box center [207, 230] width 298 height 29
click at [139, 221] on div "Kaizen Labs seeks a Platform Engineer / Developer Infrastructure Specialist to …" at bounding box center [207, 230] width 298 height 29
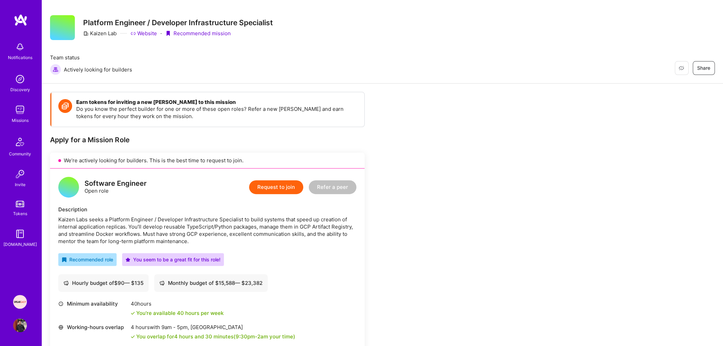
click at [145, 227] on div "Kaizen Labs seeks a Platform Engineer / Developer Infrastructure Specialist to …" at bounding box center [207, 230] width 298 height 29
click at [173, 233] on div "Kaizen Labs seeks a Platform Engineer / Developer Infrastructure Specialist to …" at bounding box center [207, 230] width 298 height 29
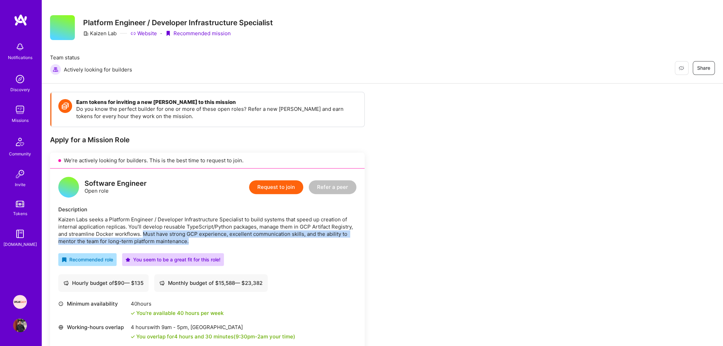
drag, startPoint x: 142, startPoint y: 233, endPoint x: 200, endPoint y: 240, distance: 58.1
click at [200, 240] on div "Kaizen Labs seeks a Platform Engineer / Developer Infrastructure Specialist to …" at bounding box center [207, 230] width 298 height 29
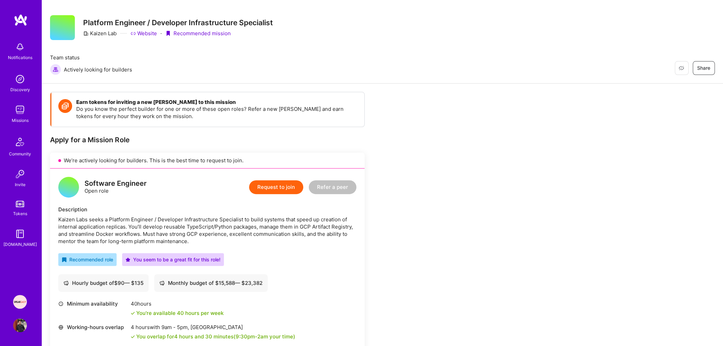
click at [200, 240] on div "Kaizen Labs seeks a Platform Engineer / Developer Infrastructure Specialist to …" at bounding box center [207, 230] width 298 height 29
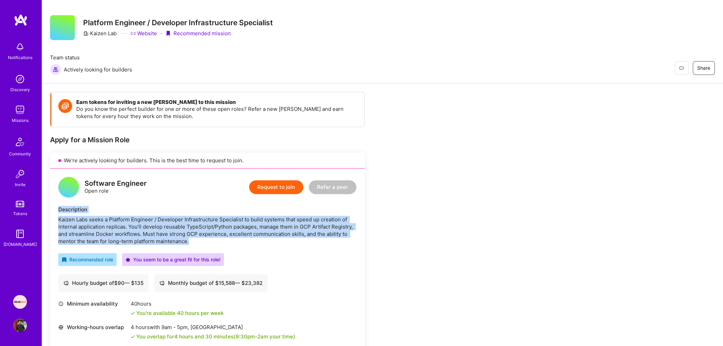
drag, startPoint x: 199, startPoint y: 241, endPoint x: 59, endPoint y: 209, distance: 143.6
click at [59, 209] on div "Description Kaizen Labs seeks a Platform Engineer / Developer Infrastructure Sp…" at bounding box center [207, 225] width 298 height 39
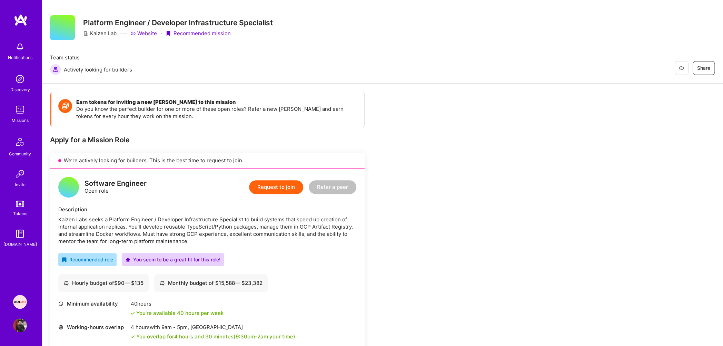
click at [59, 208] on div "Description" at bounding box center [207, 209] width 298 height 7
click at [107, 223] on div "Kaizen Labs seeks a Platform Engineer / Developer Infrastructure Specialist to …" at bounding box center [207, 230] width 298 height 29
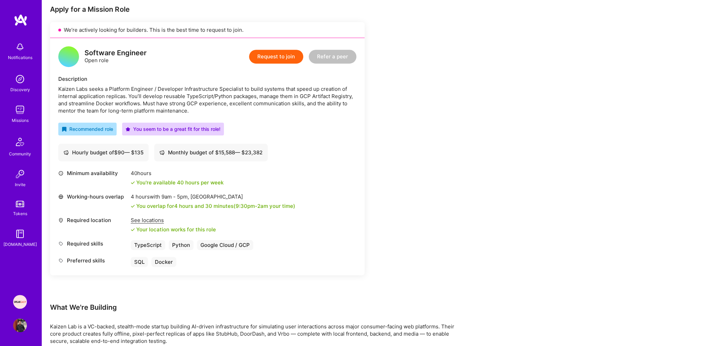
click at [157, 219] on div "See locations" at bounding box center [173, 219] width 85 height 7
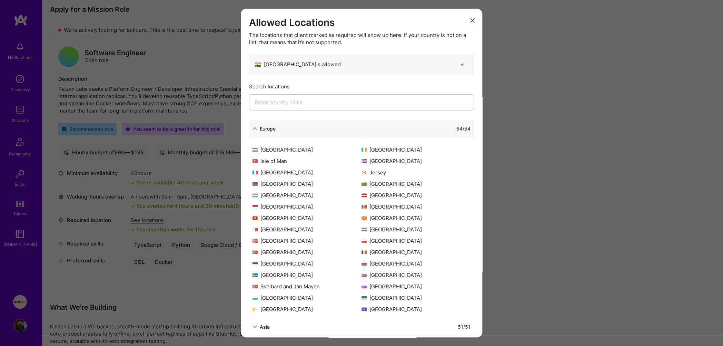
scroll to position [0, 0]
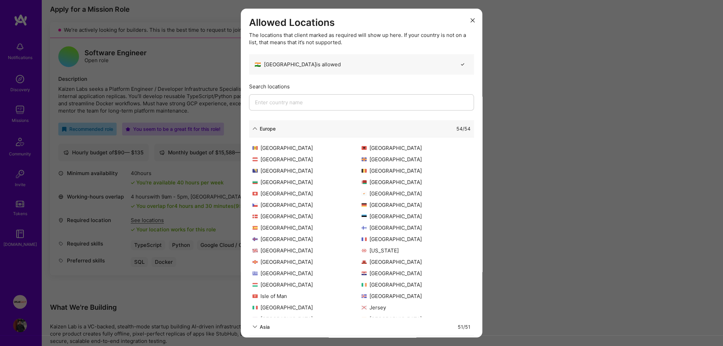
click at [470, 16] on button "modal" at bounding box center [473, 19] width 8 height 11
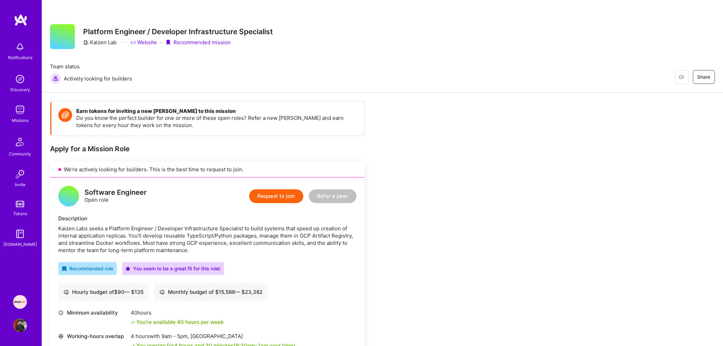
click at [284, 198] on button "Request to join" at bounding box center [276, 196] width 54 height 14
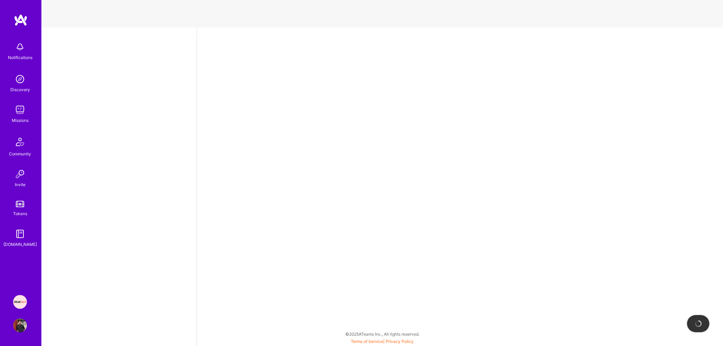
select select "IN"
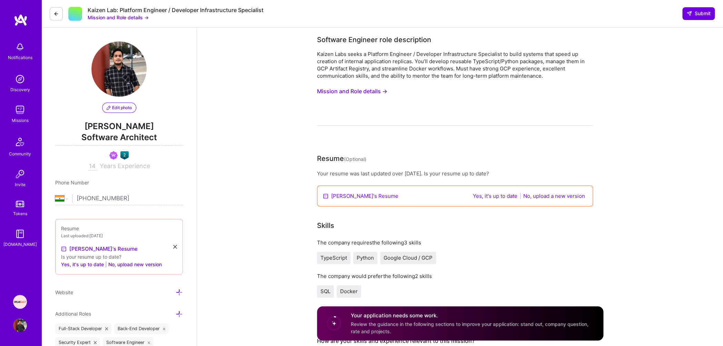
click at [21, 118] on div "Missions" at bounding box center [20, 120] width 17 height 7
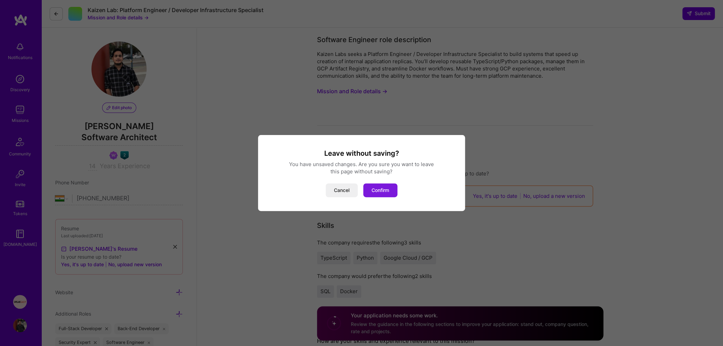
click at [391, 189] on button "Confirm" at bounding box center [380, 190] width 34 height 14
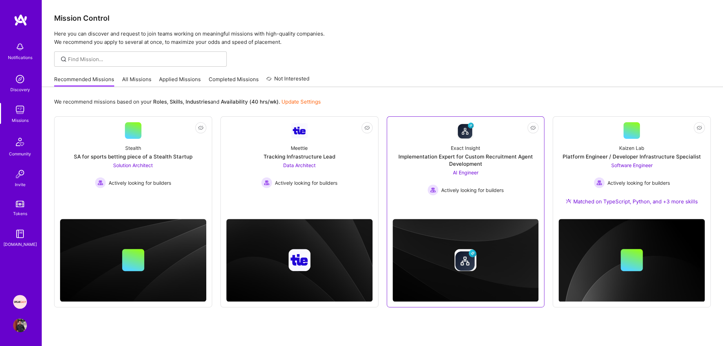
click at [478, 162] on div "Implementation Expert for Custom Recruitment Agent Development" at bounding box center [466, 160] width 146 height 14
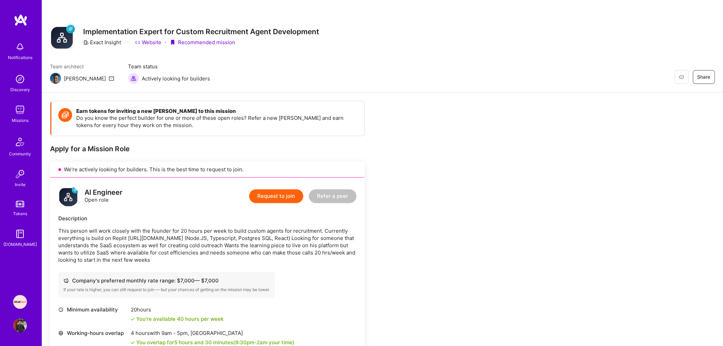
drag, startPoint x: 244, startPoint y: 229, endPoint x: 245, endPoint y: 260, distance: 31.1
click at [245, 260] on p "This person will work closely with the founder for 20 hours per week to build c…" at bounding box center [207, 245] width 298 height 36
drag, startPoint x: 151, startPoint y: 260, endPoint x: 116, endPoint y: 240, distance: 40.8
click at [116, 240] on p "This person will work closely with the founder for 20 hours per week to build c…" at bounding box center [207, 245] width 298 height 36
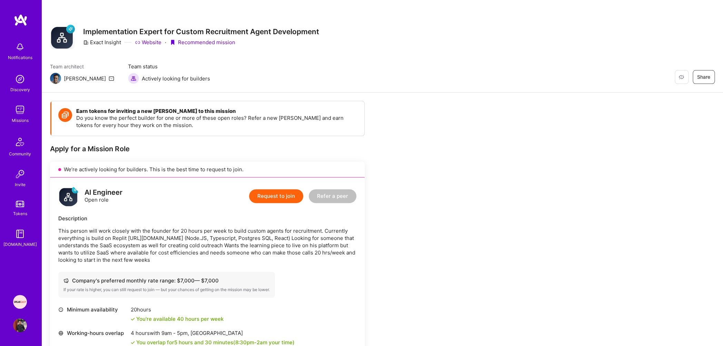
click at [114, 246] on p "This person will work closely with the founder for 20 hours per week to build c…" at bounding box center [207, 245] width 298 height 36
click at [131, 251] on p "This person will work closely with the founder for 20 hours per week to build c…" at bounding box center [207, 245] width 298 height 36
drag, startPoint x: 155, startPoint y: 244, endPoint x: 165, endPoint y: 256, distance: 15.9
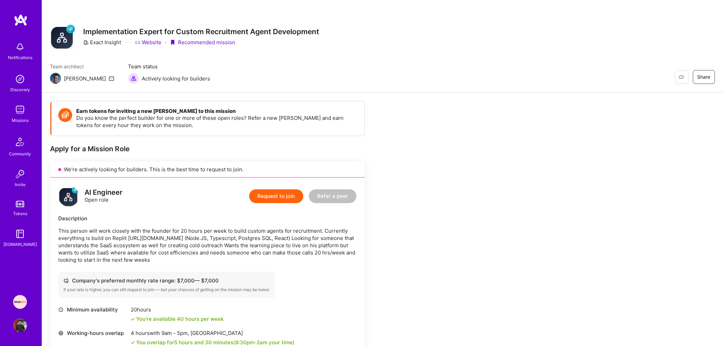
click at [165, 256] on p "This person will work closely with the founder for 20 hours per week to build c…" at bounding box center [207, 245] width 298 height 36
click at [179, 257] on p "This person will work closely with the founder for 20 hours per week to build c…" at bounding box center [207, 245] width 298 height 36
drag, startPoint x: 140, startPoint y: 245, endPoint x: 156, endPoint y: 258, distance: 20.3
click at [156, 258] on p "This person will work closely with the founder for 20 hours per week to build c…" at bounding box center [207, 245] width 298 height 36
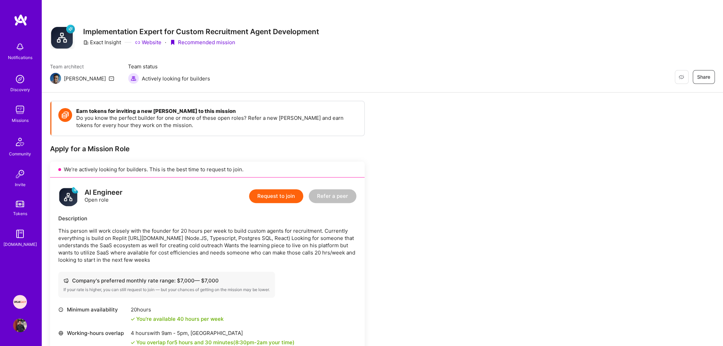
drag, startPoint x: 156, startPoint y: 258, endPoint x: 58, endPoint y: 226, distance: 103.4
click at [58, 226] on div "AI Engineer Open role Request to join Refer a peer Description This person will…" at bounding box center [207, 303] width 315 height 253
click at [147, 246] on p "This person will work closely with the founder for 20 hours per week to build c…" at bounding box center [207, 245] width 298 height 36
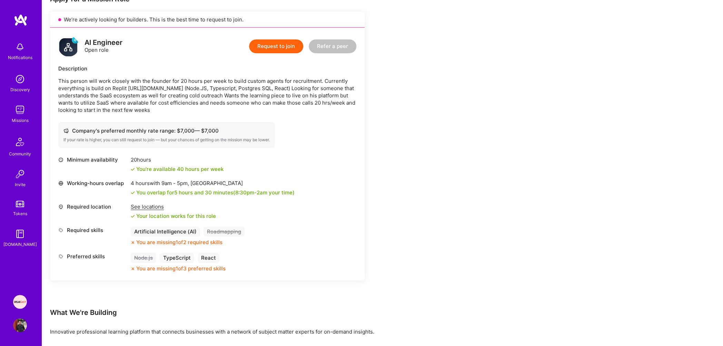
scroll to position [280, 0]
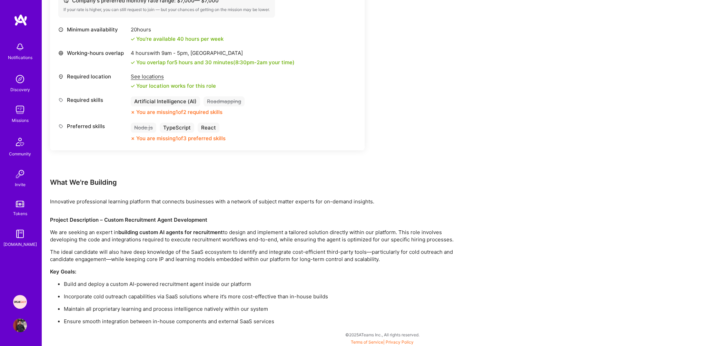
drag, startPoint x: 72, startPoint y: 236, endPoint x: 442, endPoint y: 243, distance: 369.2
click at [442, 243] on div "Project Description – Custom Recruitment Agent Development We are seeking an ex…" at bounding box center [257, 270] width 414 height 109
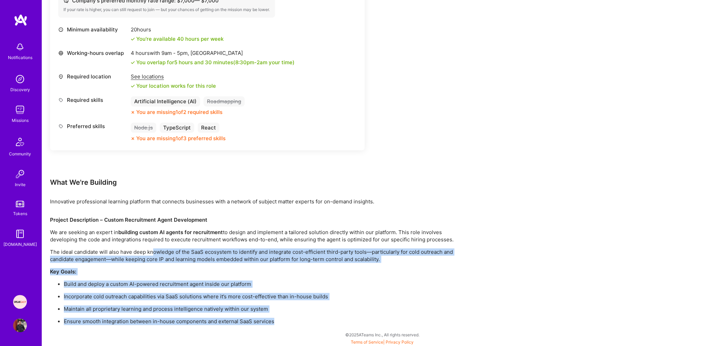
drag, startPoint x: 154, startPoint y: 253, endPoint x: 275, endPoint y: 327, distance: 142.4
click at [275, 327] on div "Earn tokens for inviting a new [PERSON_NAME] to this mission Do you know the pe…" at bounding box center [382, 80] width 681 height 534
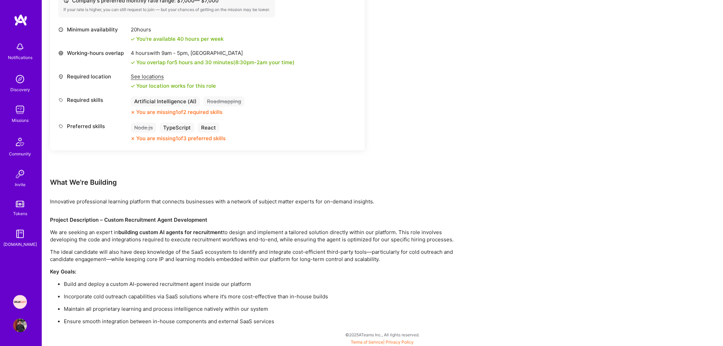
click at [277, 326] on div "Earn tokens for inviting a new [PERSON_NAME] to this mission Do you know the pe…" at bounding box center [382, 80] width 681 height 534
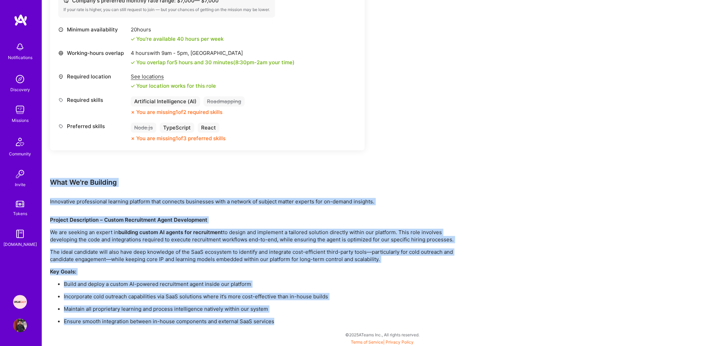
drag, startPoint x: 273, startPoint y: 322, endPoint x: 158, endPoint y: 155, distance: 203.0
click at [158, 157] on div "Earn tokens for inviting a new [PERSON_NAME] to this mission Do you know the pe…" at bounding box center [257, 73] width 414 height 504
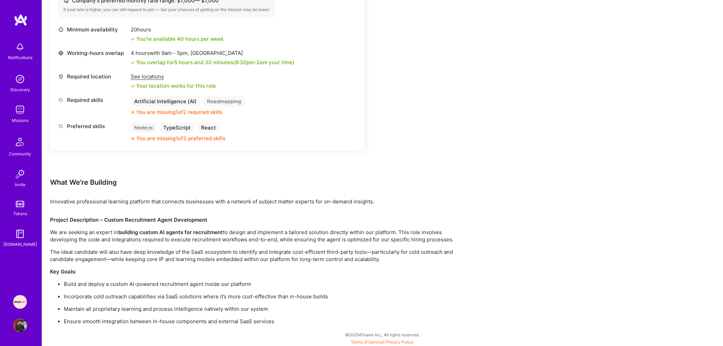
click at [22, 81] on img at bounding box center [20, 79] width 14 height 14
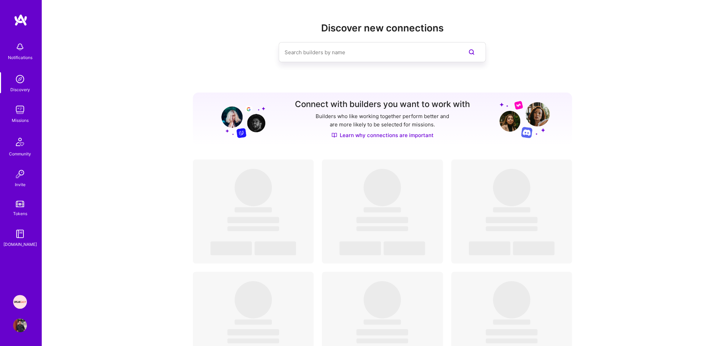
click at [17, 106] on img at bounding box center [20, 110] width 14 height 14
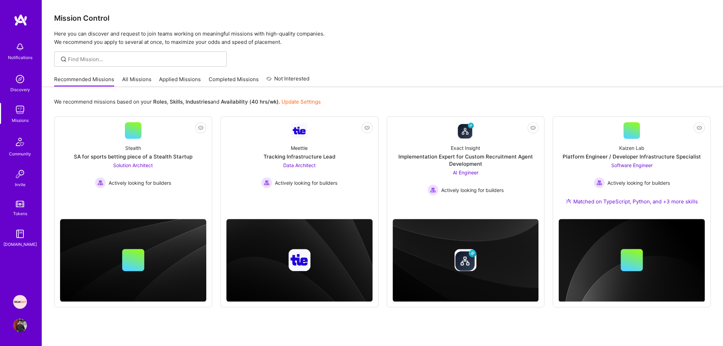
click at [175, 83] on link "Applied Missions" at bounding box center [180, 81] width 42 height 11
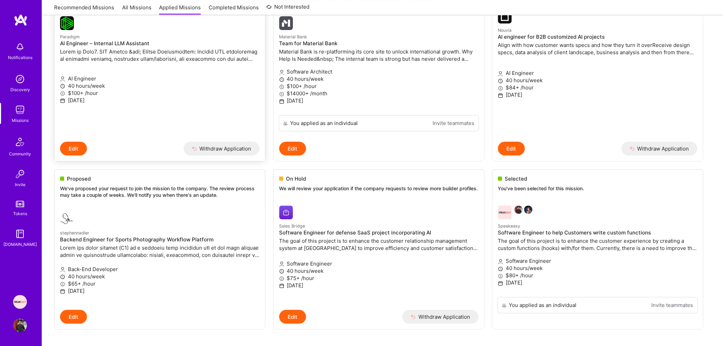
scroll to position [301, 0]
